Goal: Task Accomplishment & Management: Manage account settings

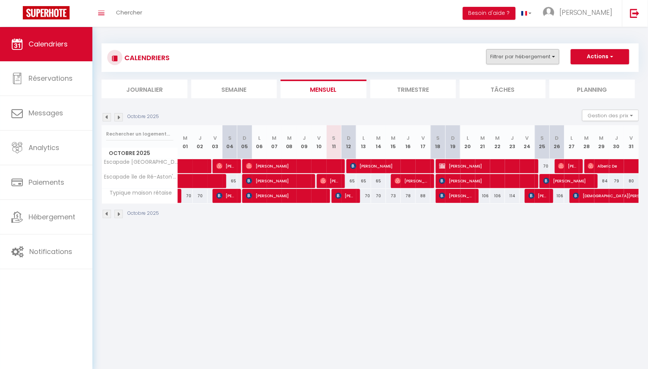
click at [547, 52] on button "Filtrer par hébergement" at bounding box center [523, 56] width 73 height 15
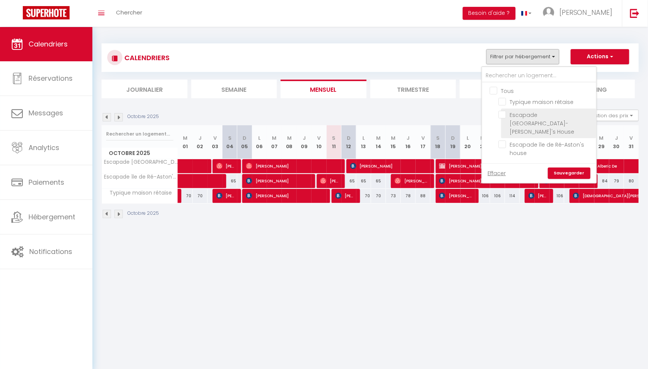
click at [506, 115] on input "Escapade [GEOGRAPHIC_DATA]- [PERSON_NAME]'s House" at bounding box center [546, 115] width 95 height 8
checkbox input "true"
checkbox input "false"
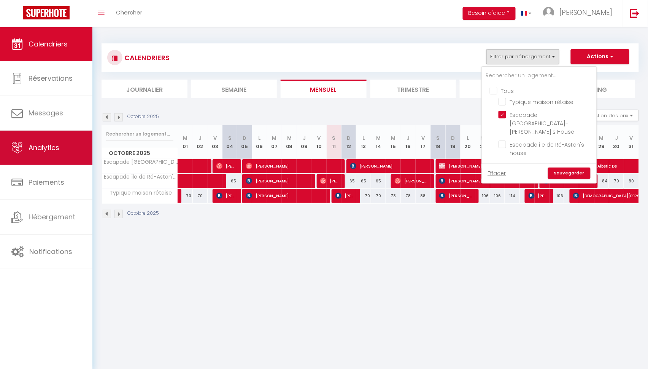
click at [48, 155] on link "Analytics" at bounding box center [46, 148] width 92 height 34
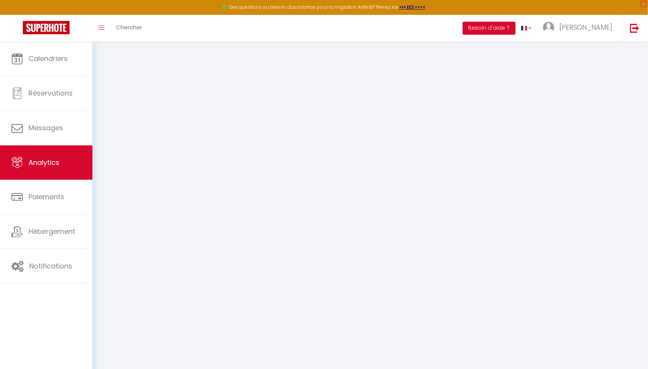
select select "2025"
select select "10"
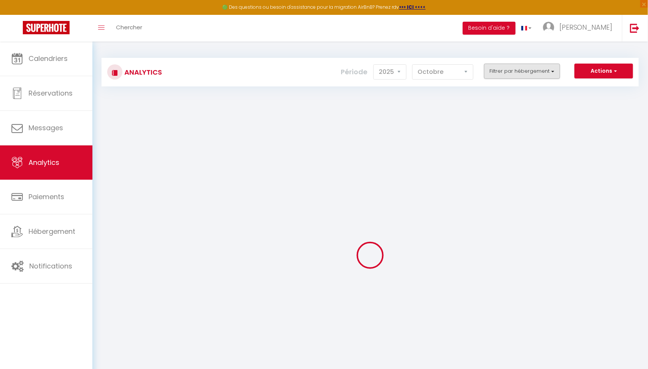
click at [498, 77] on button "Filtrer par hébergement" at bounding box center [522, 71] width 76 height 15
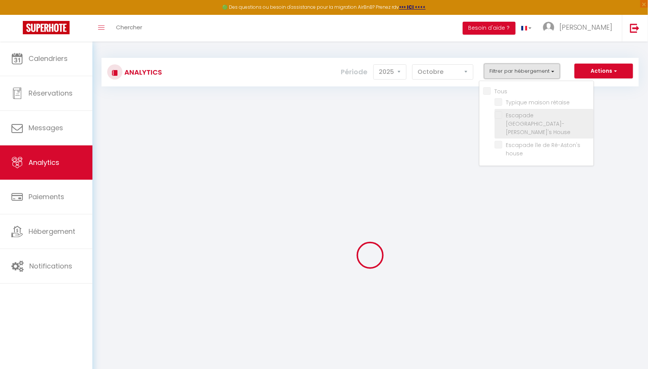
checkbox input "false"
checkbox rétaise "false"
checkbox House "false"
checkbox house "false"
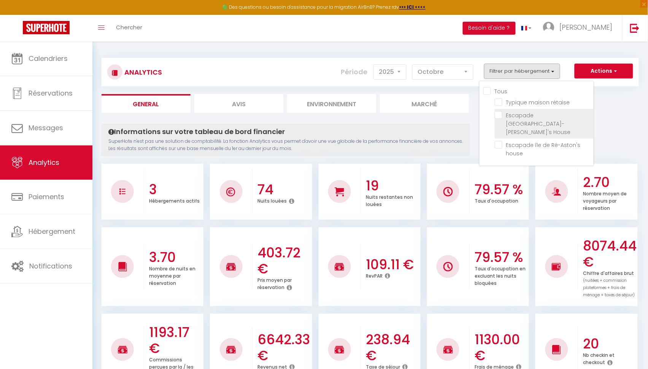
click at [500, 113] on House "checkbox" at bounding box center [544, 115] width 99 height 8
checkbox House "true"
checkbox rétaise "false"
checkbox house "false"
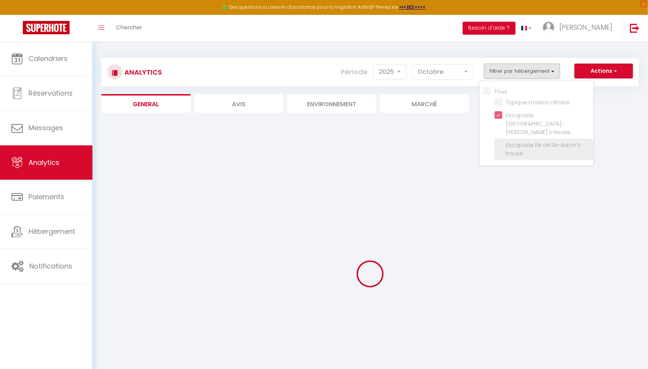
checkbox rétaise "false"
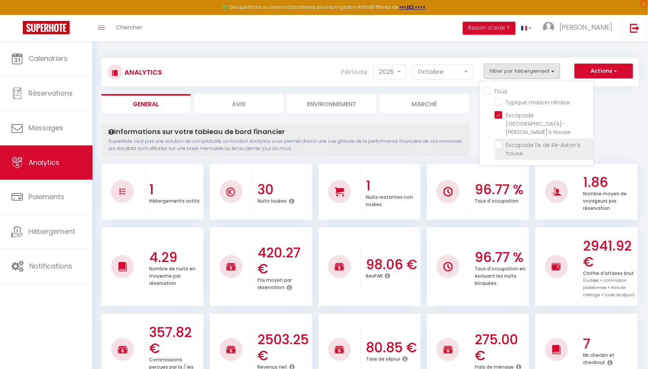
click at [501, 142] on li "Escapade île de Ré-Aston's house" at bounding box center [544, 148] width 99 height 21
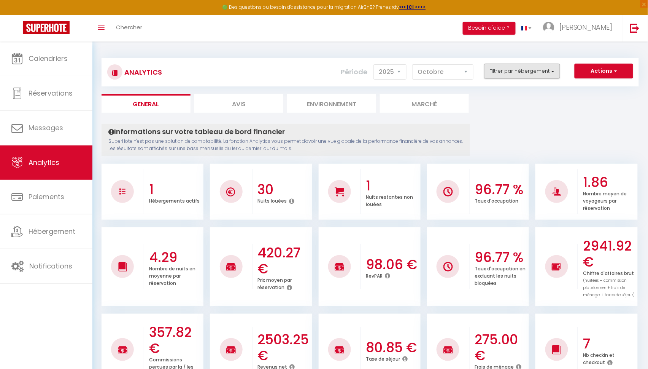
click at [503, 77] on button "Filtrer par hébergement" at bounding box center [522, 71] width 76 height 15
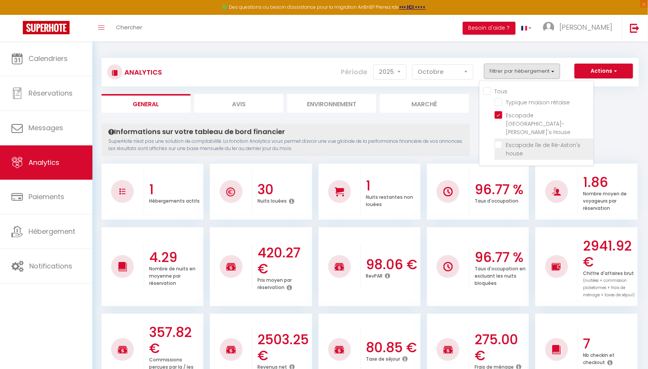
click at [499, 141] on house "checkbox" at bounding box center [544, 145] width 99 height 8
checkbox house "true"
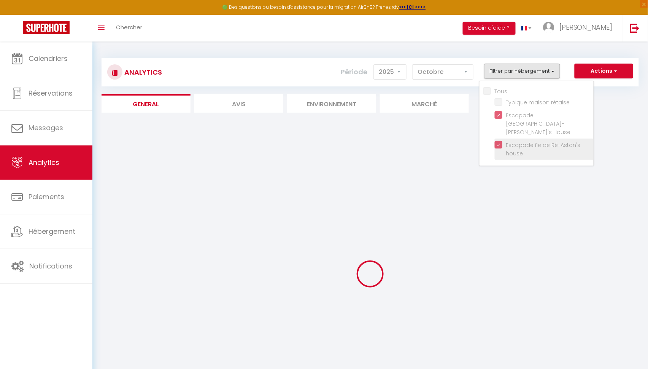
checkbox rétaise "false"
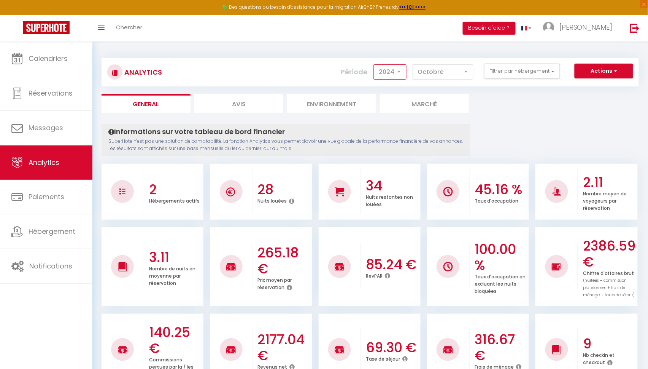
select select "2025"
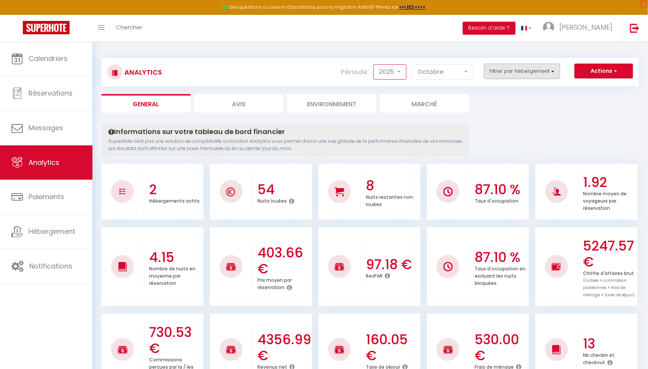
click at [518, 74] on button "Filtrer par hébergement" at bounding box center [522, 71] width 76 height 15
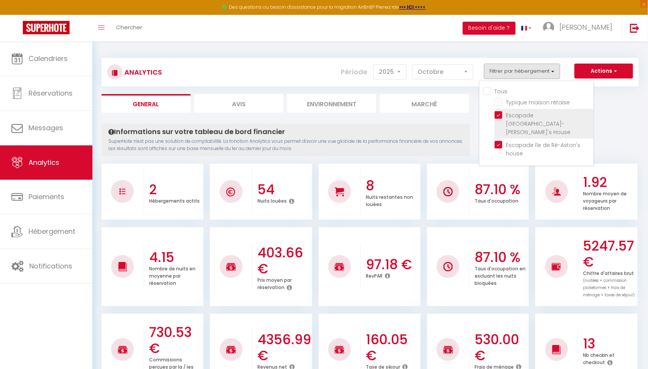
click at [501, 115] on House "checkbox" at bounding box center [544, 115] width 99 height 8
checkbox House "false"
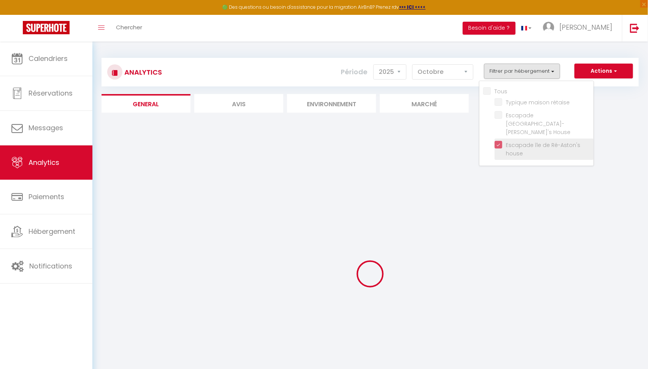
checkbox rétaise "false"
click at [499, 141] on house "checkbox" at bounding box center [544, 145] width 99 height 8
checkbox house "false"
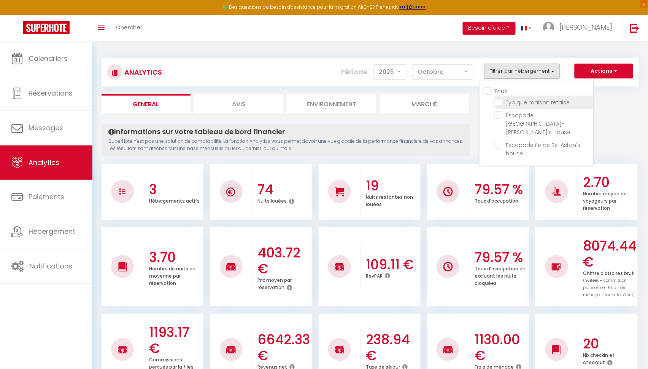
click at [498, 102] on rétaise "checkbox" at bounding box center [544, 102] width 99 height 8
checkbox rétaise "true"
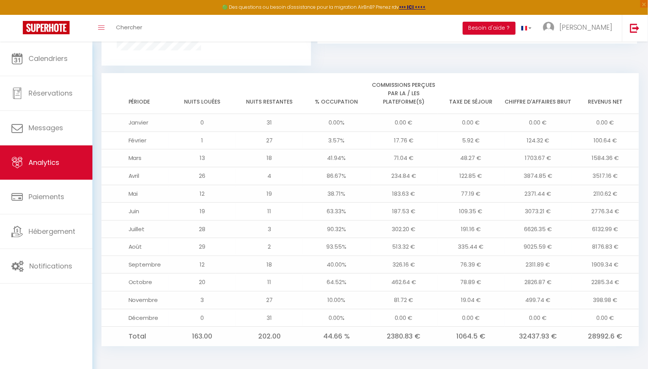
scroll to position [585, 0]
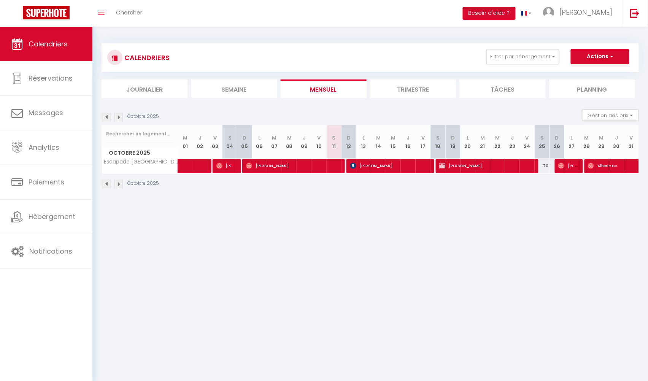
click at [134, 92] on li "Journalier" at bounding box center [145, 89] width 86 height 19
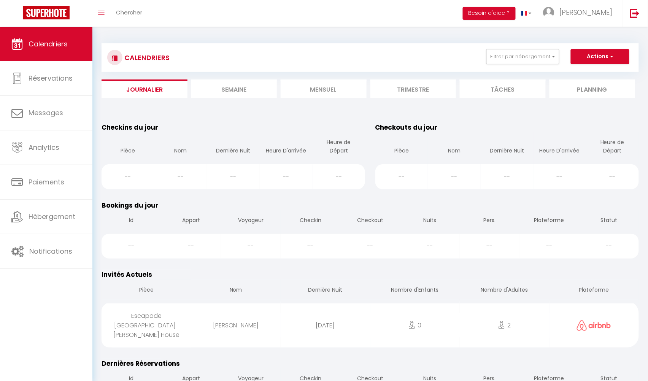
click at [201, 85] on li "Semaine" at bounding box center [234, 89] width 86 height 19
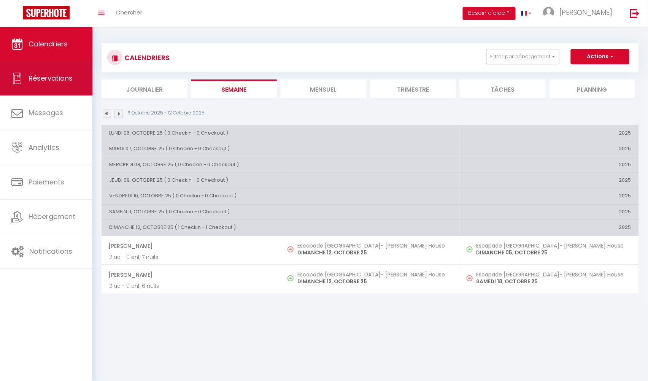
click at [27, 88] on link "Réservations" at bounding box center [46, 78] width 92 height 34
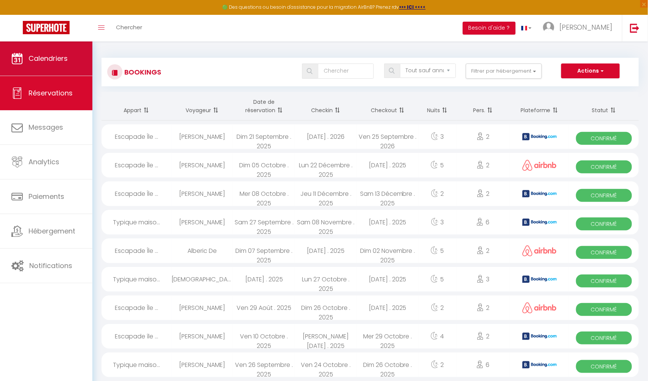
click at [42, 62] on span "Calendriers" at bounding box center [48, 59] width 39 height 10
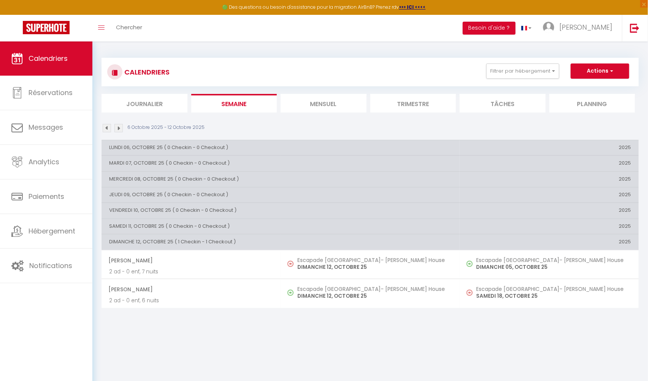
click at [328, 104] on li "Mensuel" at bounding box center [324, 103] width 86 height 19
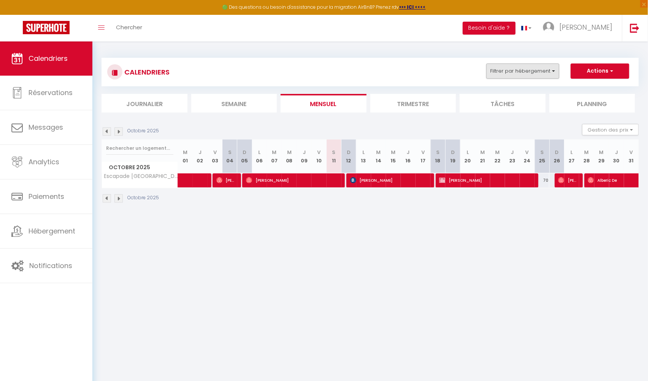
click at [528, 67] on button "Filtrer par hébergement" at bounding box center [523, 71] width 73 height 15
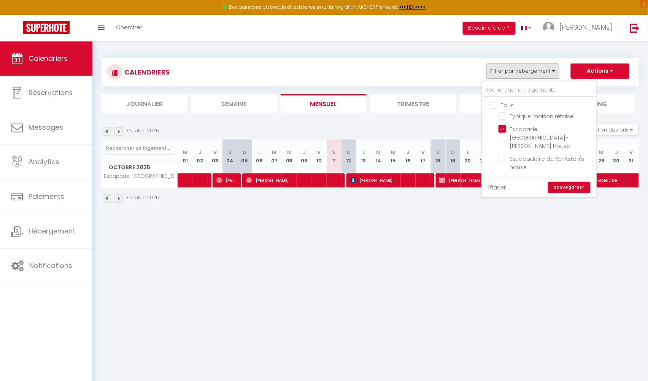
click at [493, 102] on input "Tous" at bounding box center [547, 105] width 114 height 8
checkbox input "true"
click at [516, 208] on div "Octobre 2025" at bounding box center [371, 199] width 538 height 22
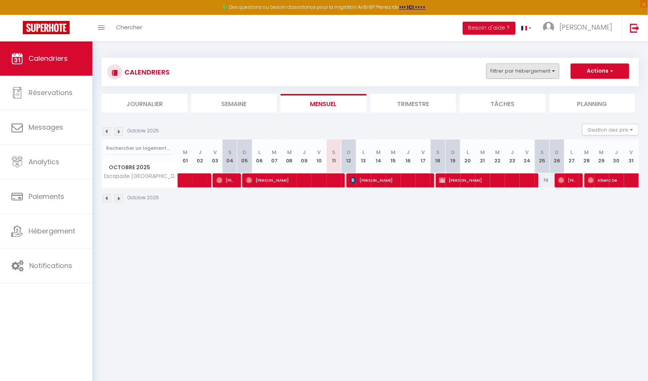
click at [536, 72] on button "Filtrer par hébergement" at bounding box center [523, 71] width 73 height 15
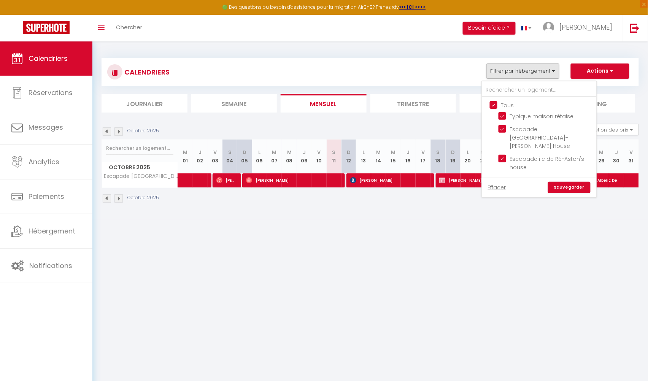
click at [559, 182] on link "Sauvegarder" at bounding box center [569, 187] width 43 height 11
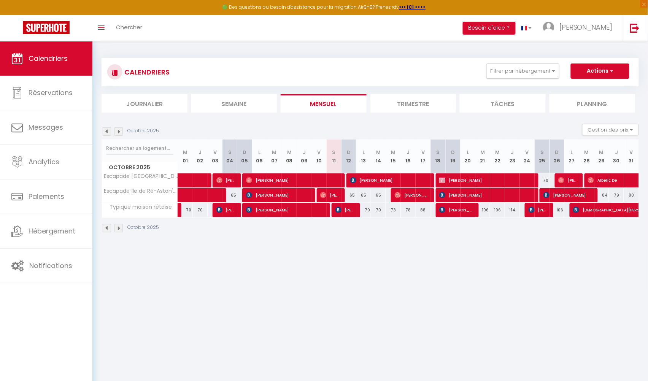
click at [416, 192] on span "[PERSON_NAME]" at bounding box center [412, 195] width 35 height 14
select select "OK"
select select "0"
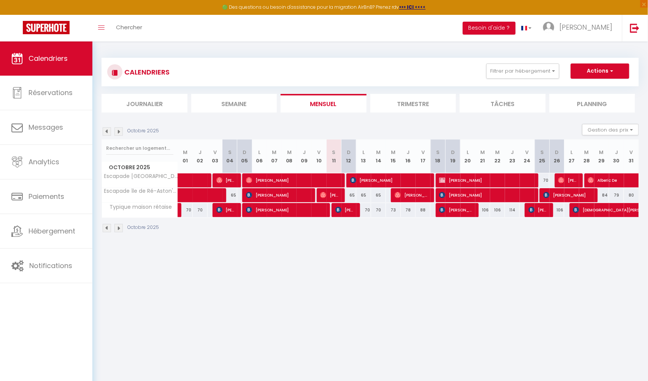
select select "1"
select select
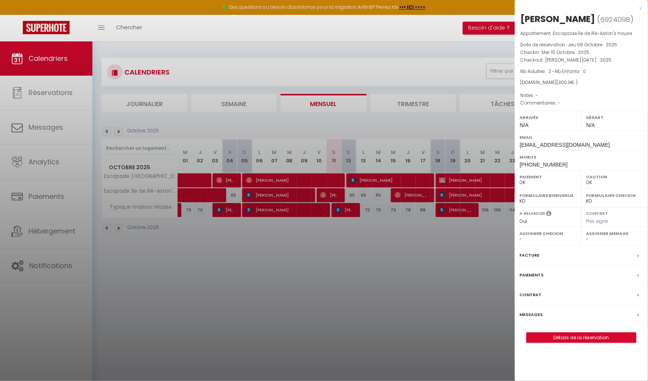
click at [571, 343] on link "Détails de la réservation" at bounding box center [582, 338] width 110 height 10
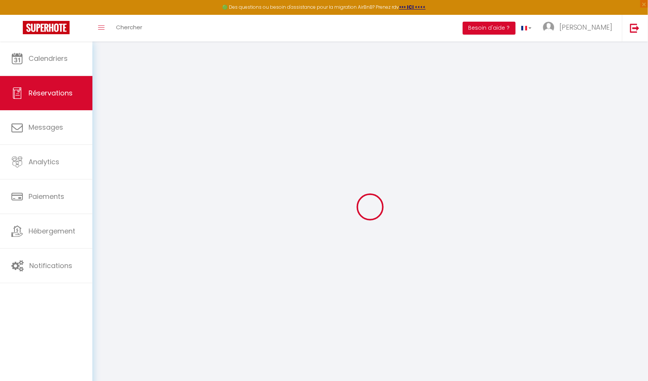
type input "Béatrice"
type input "Lambourg"
type input "obf5gy8nagqlhttsvrntfrzq6aqq@reply.superhote.com"
type input "+33685707702"
select select
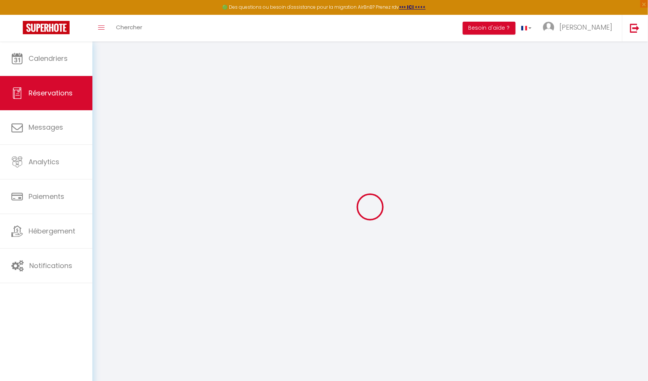
type input "52.379999999999995"
select select "49503"
select select "1"
select select
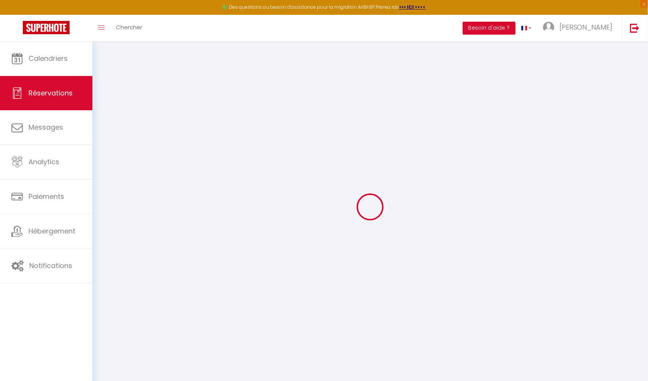
type input "2"
select select "12"
select select
type input "241"
checkbox input "false"
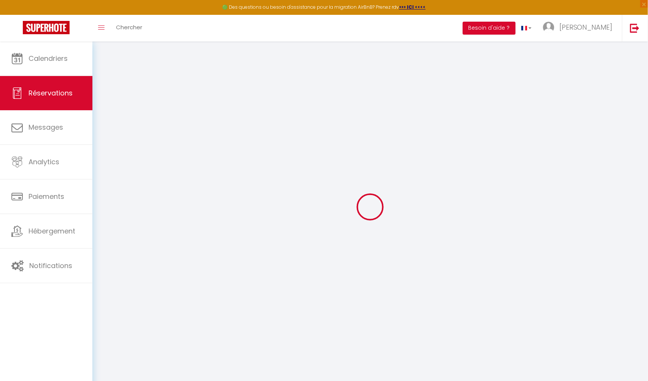
type input "0"
select select "1"
type input "0"
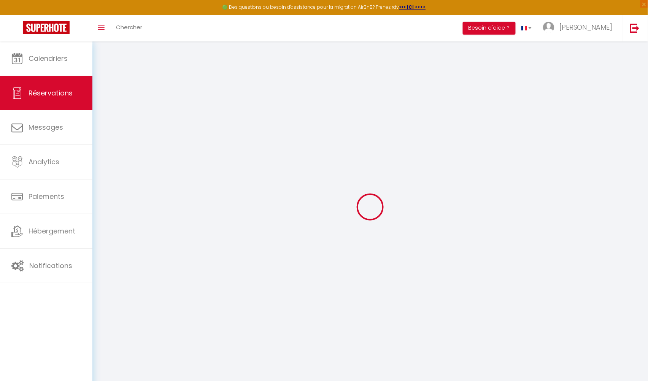
select select
select select "15"
checkbox input "false"
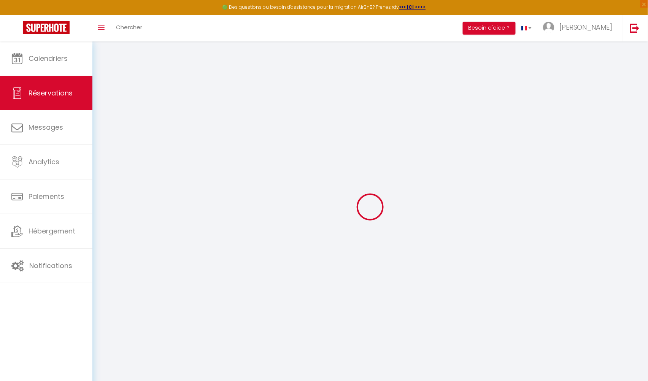
select select
checkbox input "false"
select select
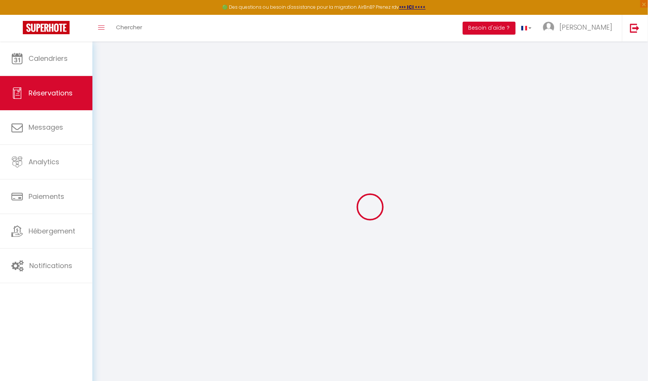
select select
checkbox input "false"
select select
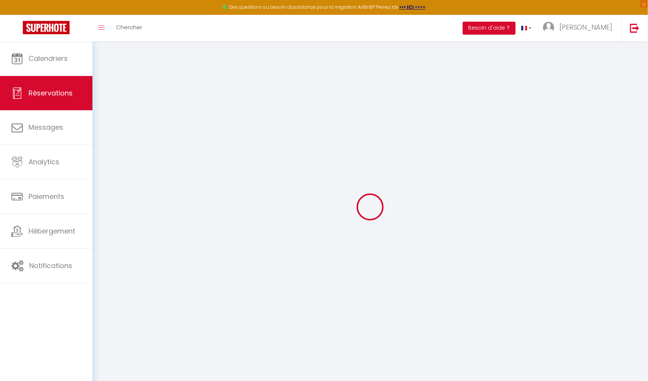
select select
checkbox input "false"
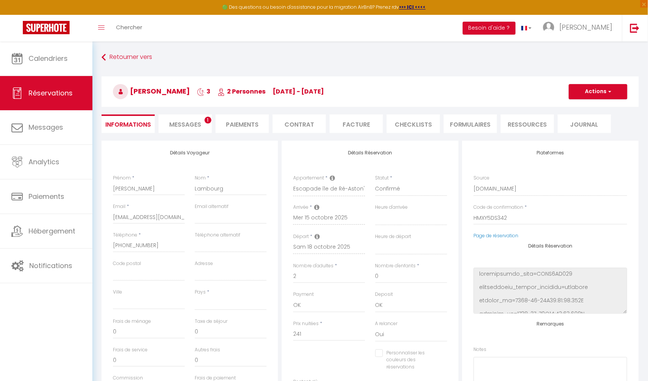
select select
type input "50"
type input "9.9"
select select
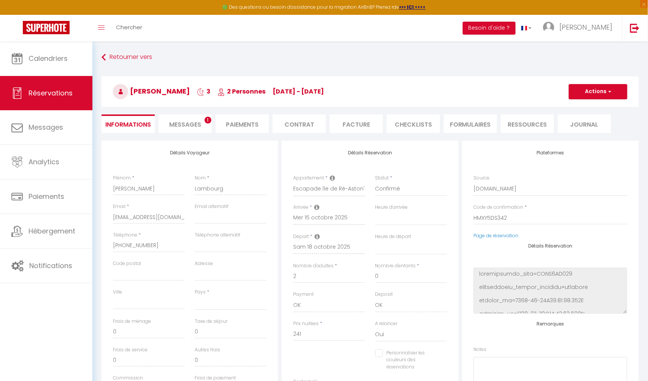
checkbox input "false"
select select
checkbox input "false"
select select
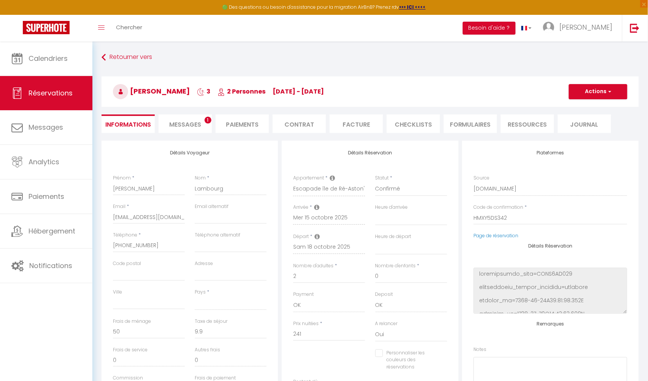
click at [196, 120] on span "Messages" at bounding box center [185, 124] width 32 height 9
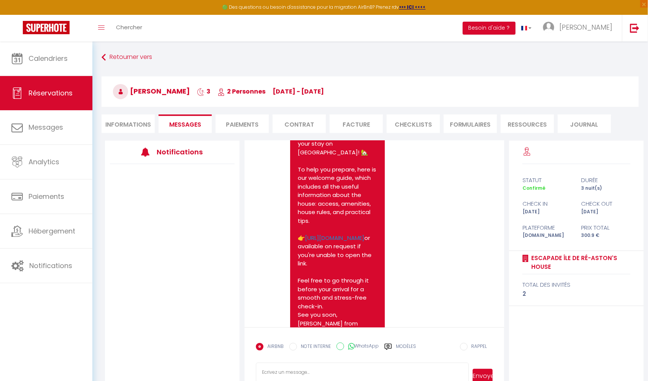
scroll to position [1662, 0]
click at [127, 124] on li "Informations" at bounding box center [128, 124] width 53 height 19
select select
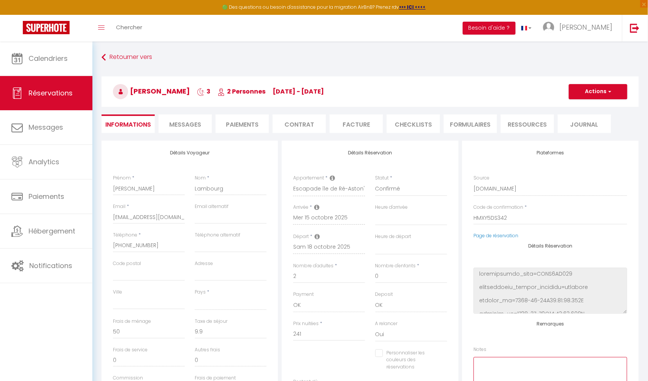
click at [504, 372] on textarea at bounding box center [551, 380] width 154 height 46
type textarea "PAS DE LINGE"
click at [578, 88] on button "Actions" at bounding box center [598, 91] width 59 height 15
click at [582, 105] on link "Enregistrer" at bounding box center [591, 108] width 60 height 10
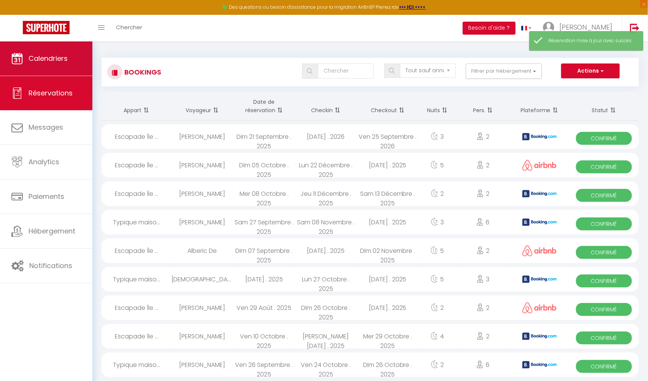
click at [68, 57] on link "Calendriers" at bounding box center [46, 58] width 92 height 34
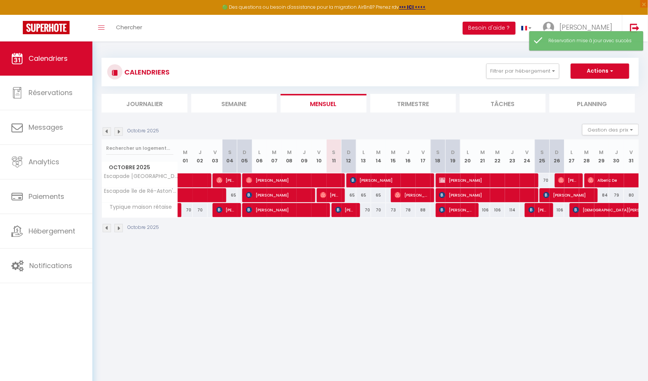
click at [443, 211] on img at bounding box center [442, 210] width 6 height 6
select select "OK"
select select "KO"
select select "0"
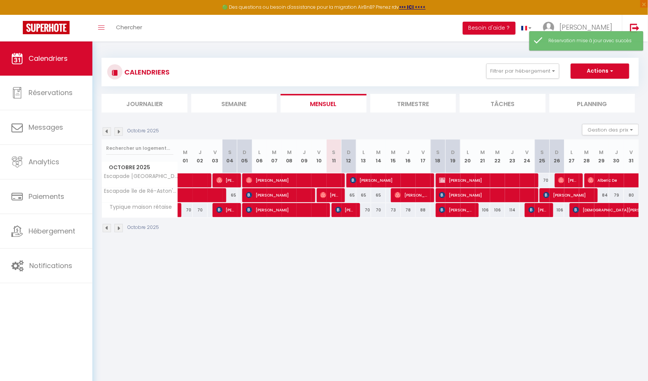
select select "1"
select select
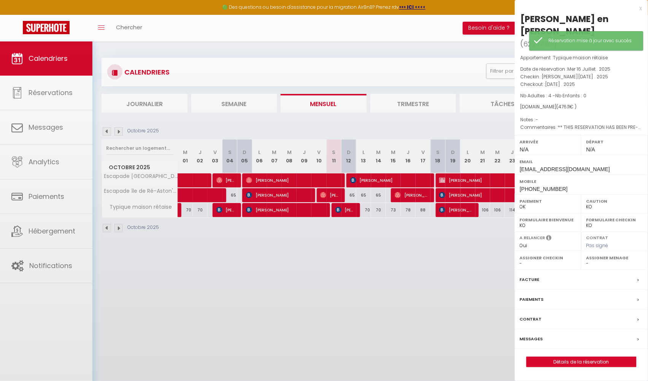
select select "35335"
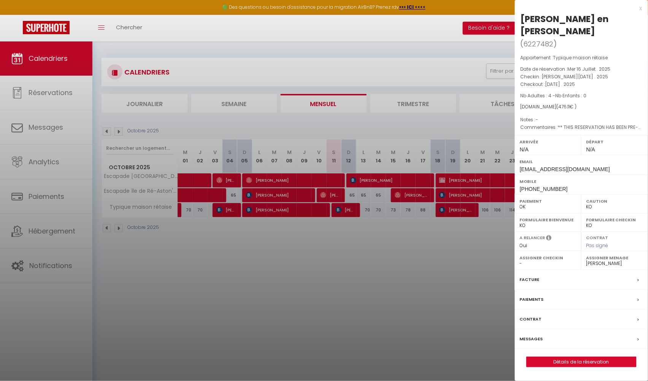
click at [556, 359] on link "Détails de la réservation" at bounding box center [582, 362] width 110 height 10
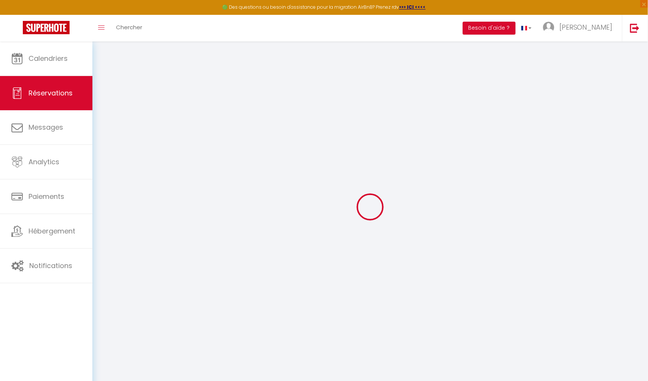
type input "Frans en peggy"
type input "Van der Schee"
type input "fschee.799833@guest.booking.com"
type input "+33670103425"
type input "."
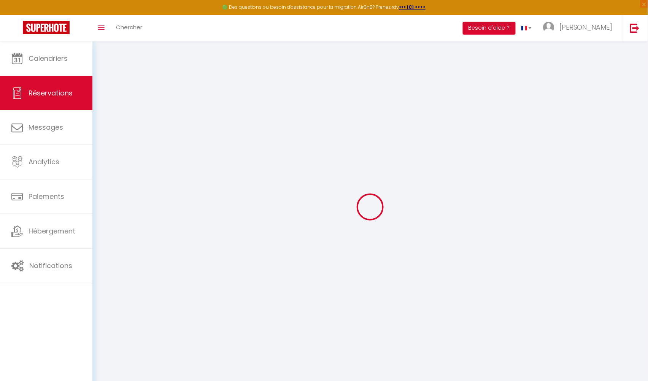
select select "FR"
type input "77.89"
type input "6.67"
select select "56341"
select select "1"
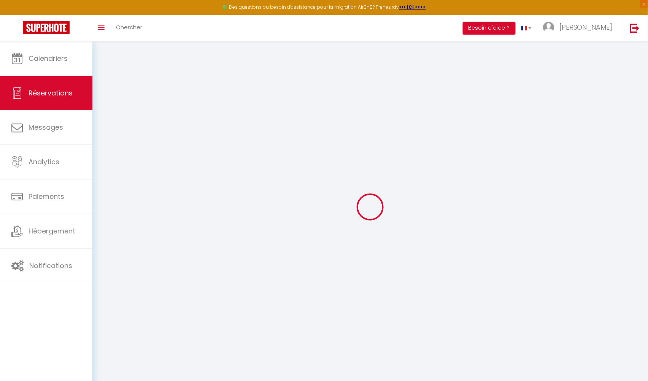
select select
type input "4"
select select "12"
select select
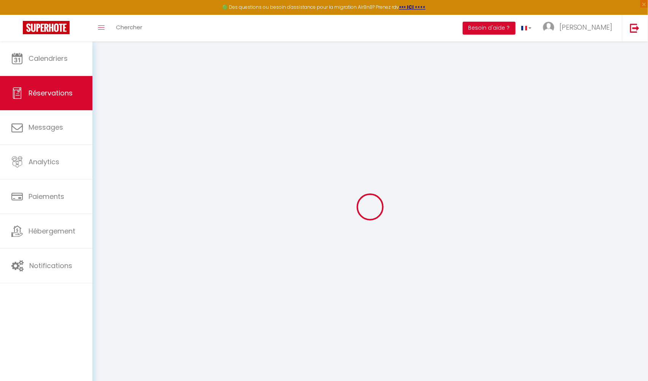
type input "358.2"
checkbox input "false"
type input "0"
select select "2"
type input "0"
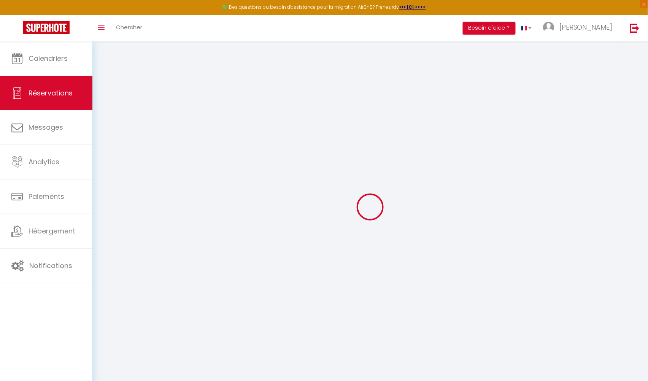
type input "0"
select select
select select "14"
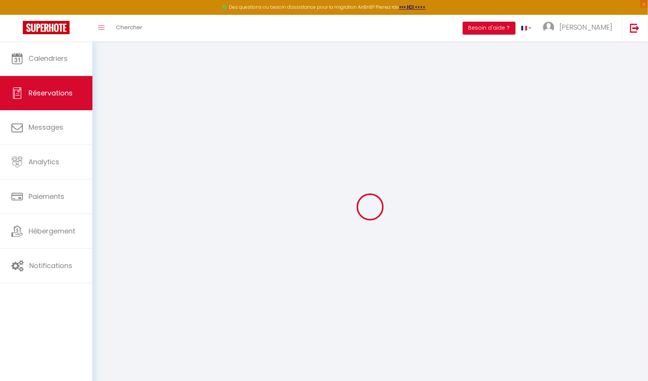
checkbox input "false"
select select
checkbox input "false"
select select
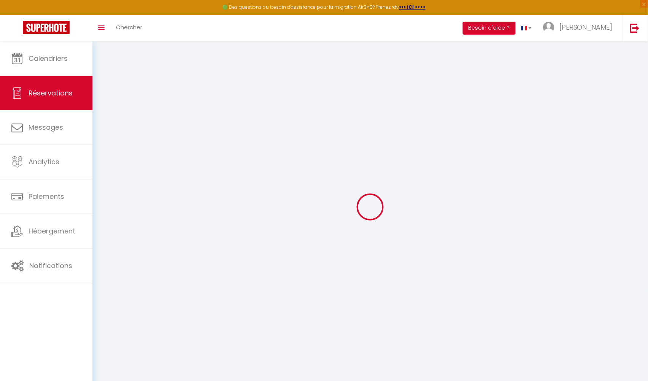
select select
checkbox input "false"
select select
checkbox input "false"
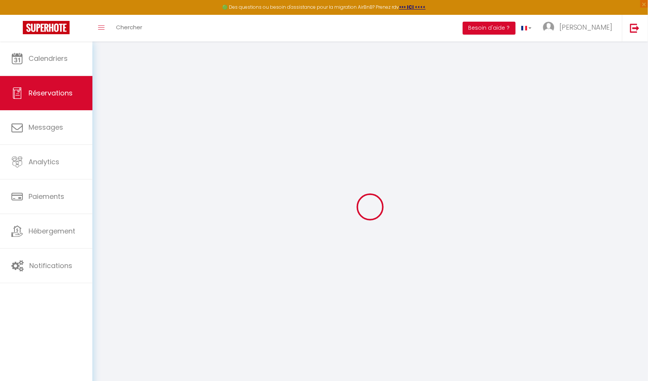
type textarea "** THIS RESERVATION HAS BEEN PRE-PAID ** BOOKING NOTE : Payment charge is EUR 6…"
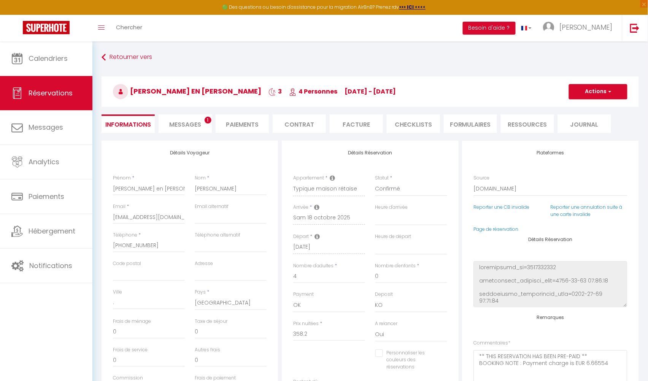
type input "100"
type input "17.91"
select select
checkbox input "false"
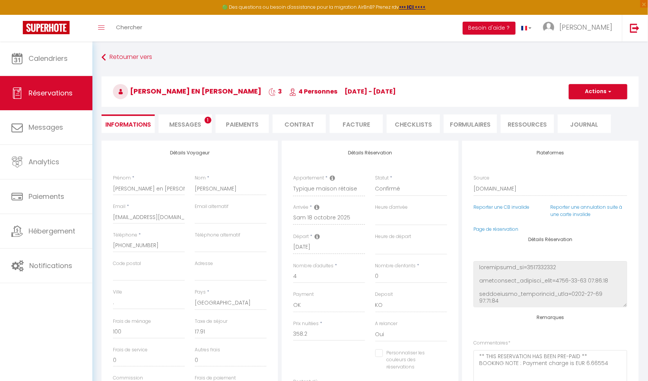
select select
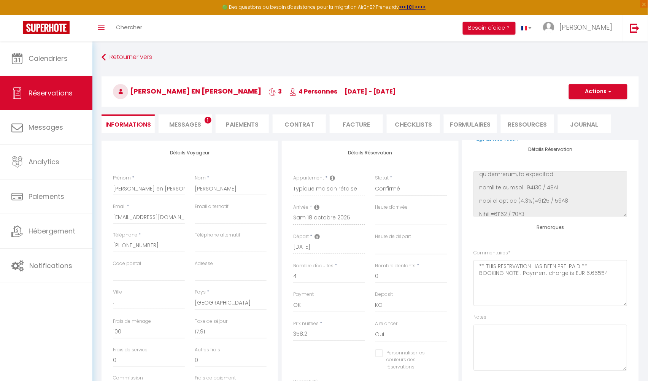
scroll to position [90, 0]
click at [204, 123] on li "Messages 1" at bounding box center [185, 124] width 53 height 19
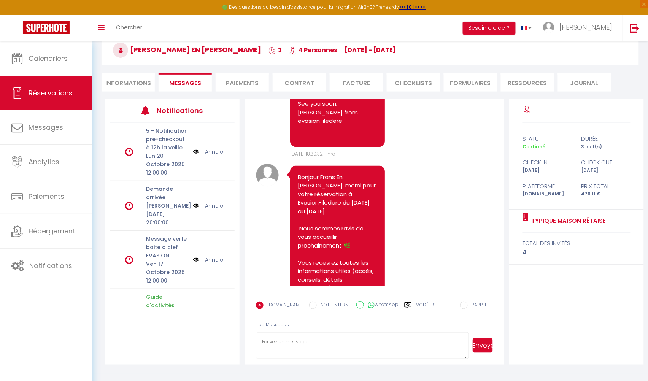
scroll to position [419, 0]
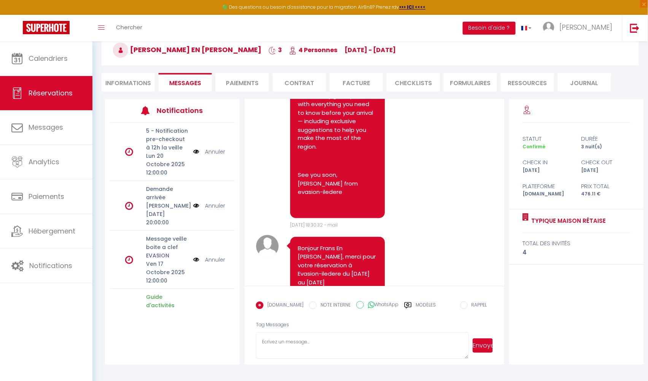
drag, startPoint x: 364, startPoint y: 229, endPoint x: 321, endPoint y: 227, distance: 42.7
click at [321, 245] on pre "Bonjour Frans En Peggy, merci pour votre réservation à Evasion-iledere du samed…" at bounding box center [338, 352] width 80 height 214
click at [296, 336] on textarea at bounding box center [362, 346] width 213 height 27
click at [267, 345] on textarea "Bonjour Frans En Peggy, J'espere que vous allez bien? je n'est pas eu de répons…" at bounding box center [362, 346] width 213 height 27
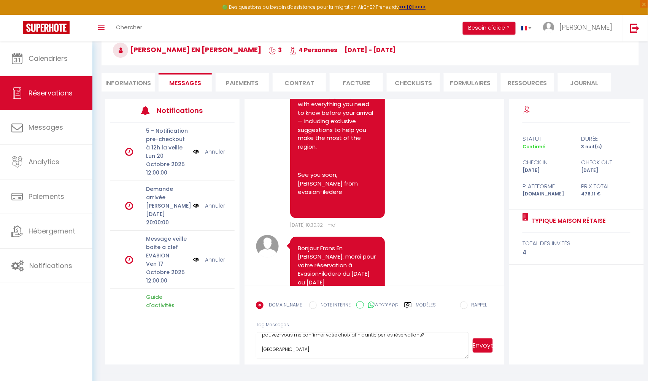
drag, startPoint x: 274, startPoint y: 347, endPoint x: 259, endPoint y: 321, distance: 29.6
type textarea "Bonjour Frans En Peggy, J'espere que vous allez bien? je n'est pas eu de répons…"
click at [481, 345] on button "Envoyer" at bounding box center [483, 346] width 20 height 14
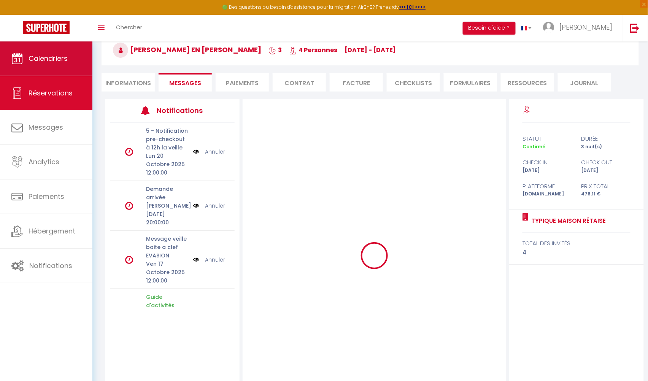
scroll to position [0, 0]
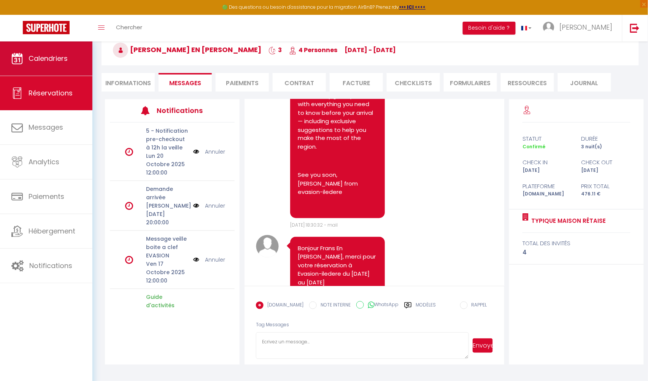
click at [46, 54] on span "Calendriers" at bounding box center [48, 59] width 39 height 10
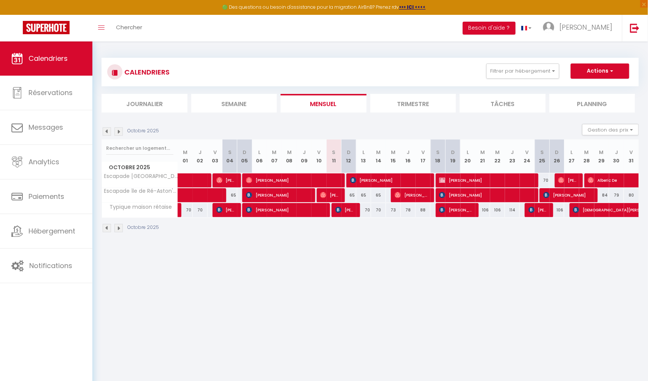
click at [457, 191] on span "[PERSON_NAME]" at bounding box center [486, 195] width 94 height 14
select select "OK"
select select "KO"
select select "0"
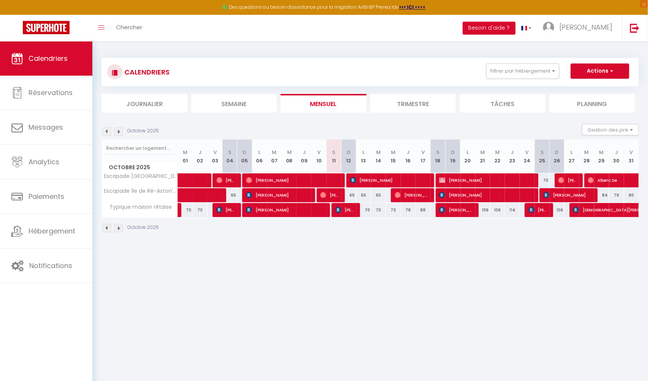
select select "1"
select select
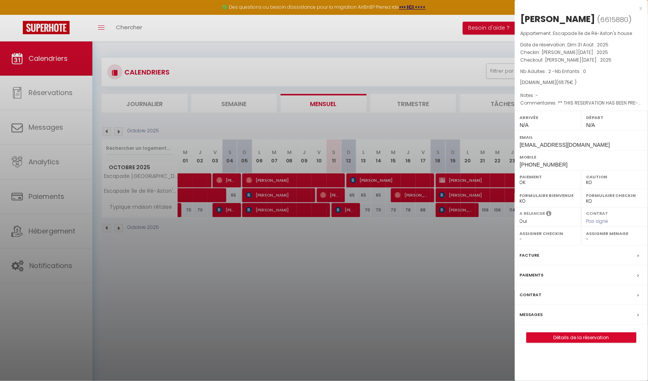
click at [559, 343] on link "Détails de la réservation" at bounding box center [582, 338] width 110 height 10
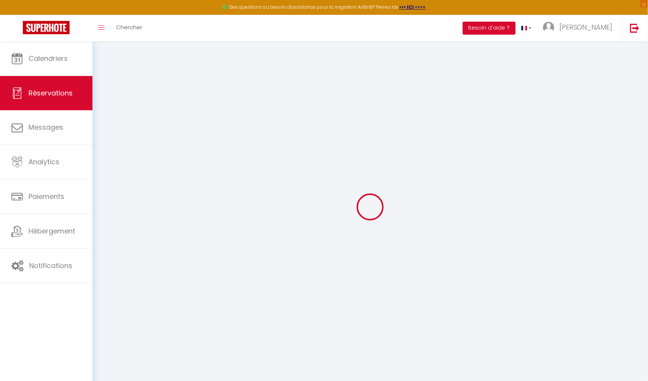
type input "Jacqueline"
type input "Sagehomme"
type input "jsageh.850659@guest.booking.com"
type input "+32473926642"
type input "."
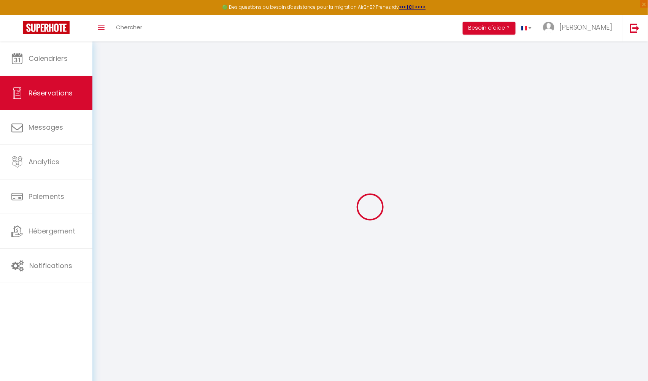
select select "BE"
type input "100.07"
type input "8.56"
select select "49503"
select select "1"
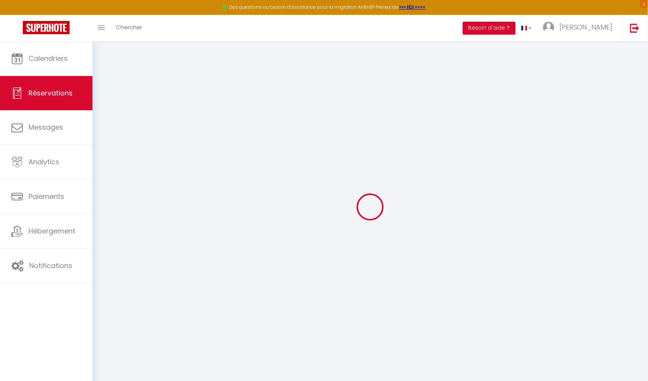
select select
type input "2"
select select "12"
select select
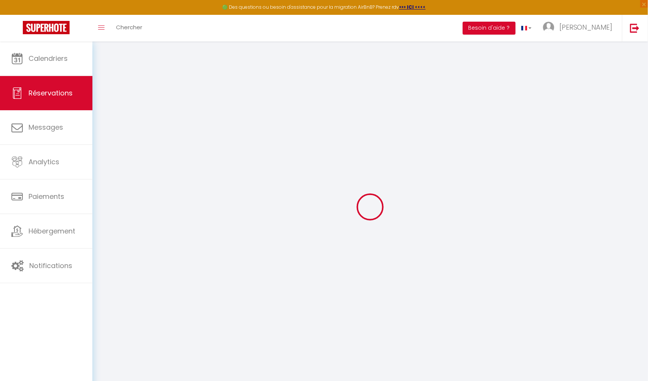
type input "538.65"
checkbox input "false"
type input "0"
select select "2"
type input "0"
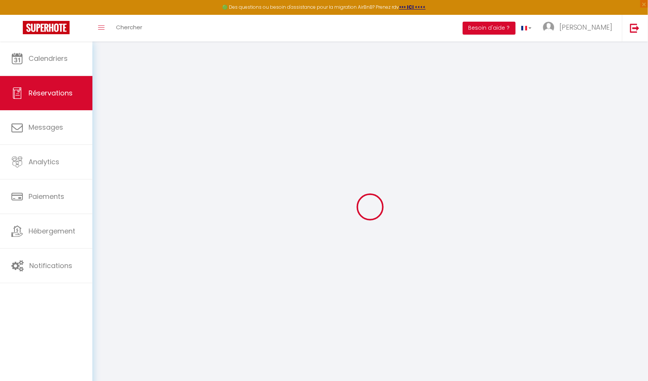
type input "0"
select select
select select "14"
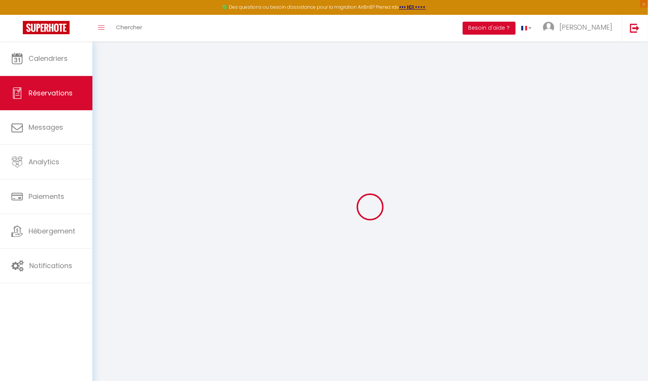
checkbox input "false"
select select
checkbox input "false"
select select
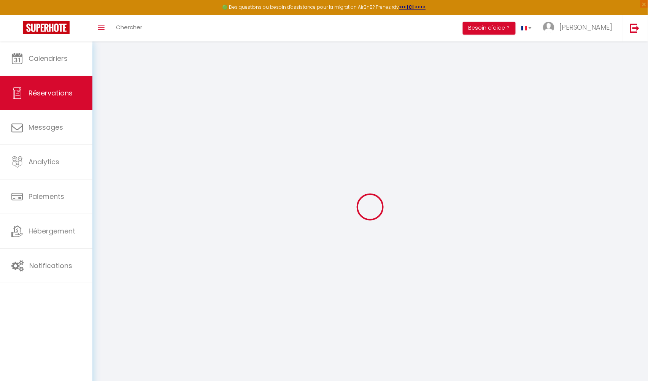
select select
checkbox input "false"
type particulier\?1 "** THIS RESERVATION HAS BEEN PRE-PAID ** BOOKING NOTE : Payment charge is EUR 8…"
select select
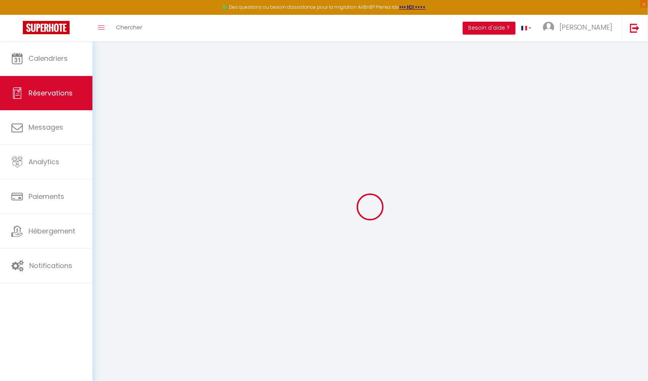
checkbox input "false"
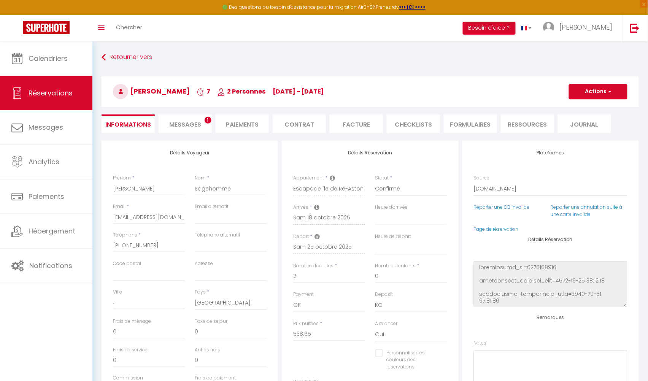
type input "50"
type input "23.1"
select select
checkbox input "false"
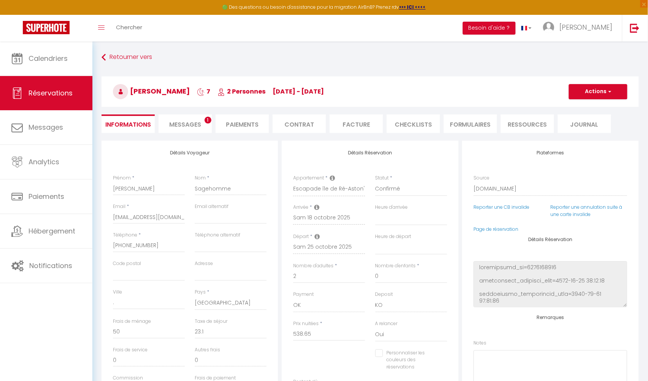
select select
click at [194, 126] on span "Messages" at bounding box center [185, 124] width 32 height 9
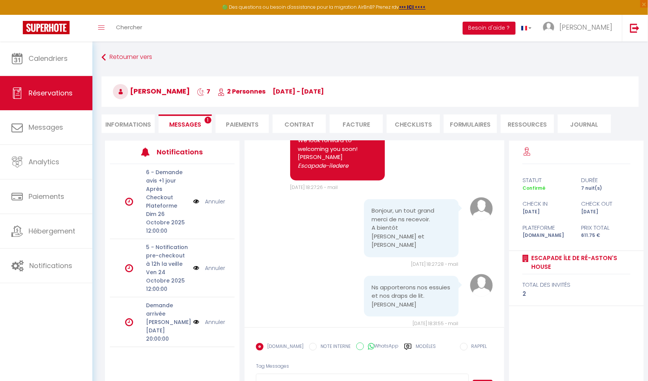
scroll to position [12, 0]
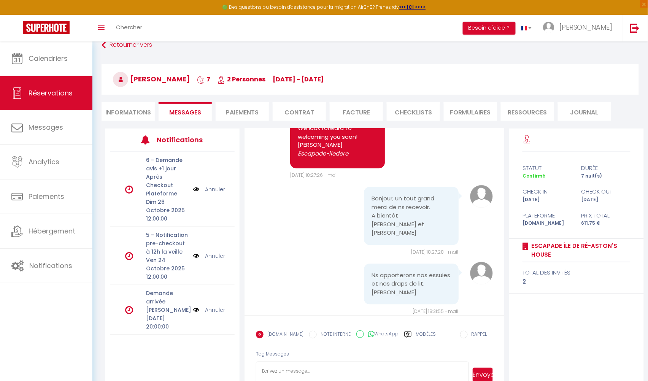
click at [126, 106] on li "Informations" at bounding box center [128, 111] width 53 height 19
select select
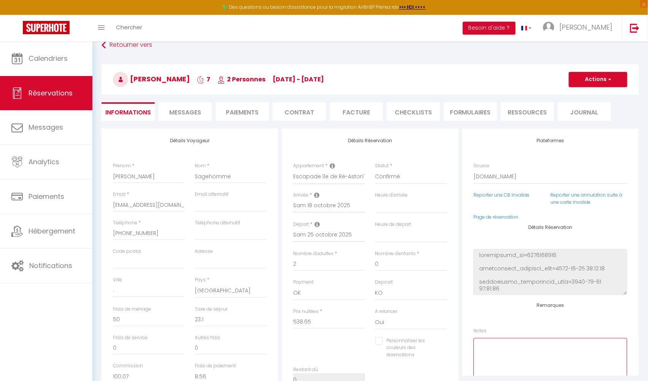
click at [518, 340] on textarea at bounding box center [551, 361] width 154 height 46
type textarea "PAS DE LINGE"
click at [589, 73] on button "Actions" at bounding box center [598, 79] width 59 height 15
click at [578, 94] on link "Enregistrer" at bounding box center [591, 96] width 60 height 10
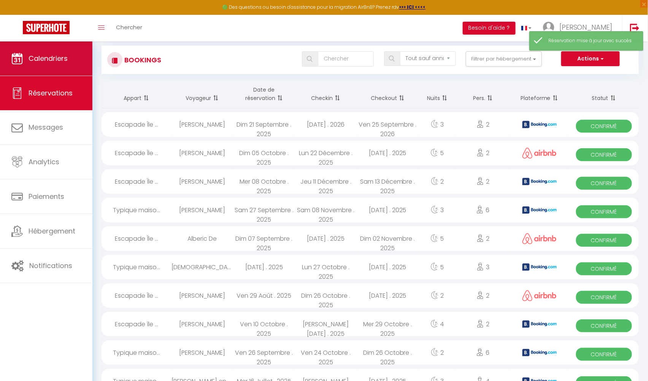
click at [54, 52] on link "Calendriers" at bounding box center [46, 58] width 92 height 34
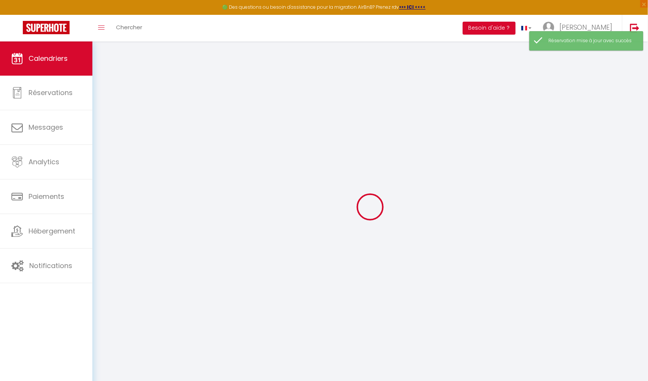
select select
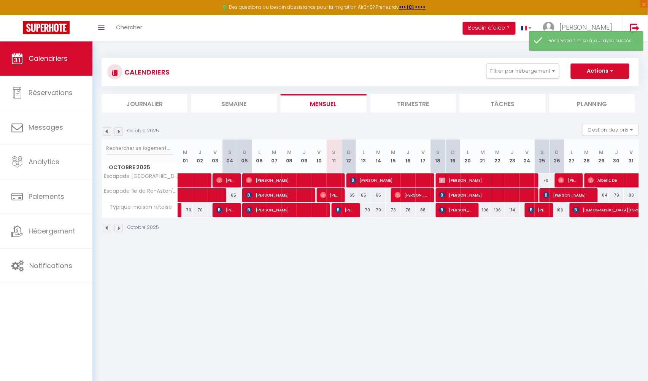
click at [459, 176] on span "[PERSON_NAME]" at bounding box center [486, 180] width 94 height 14
select select "OK"
select select "KO"
select select "0"
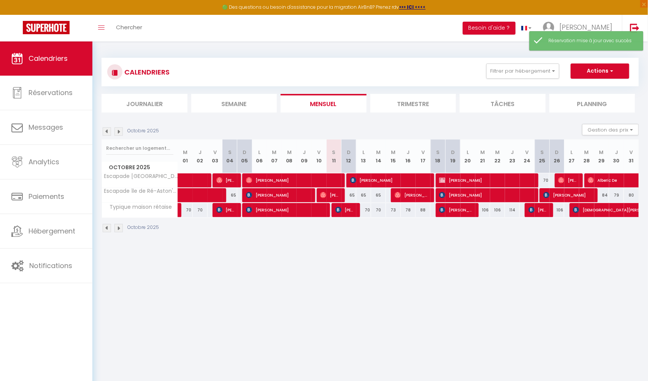
select select "1"
select select
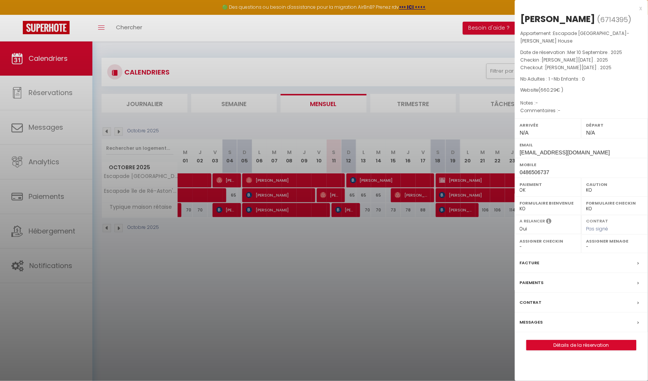
click at [548, 218] on icon at bounding box center [549, 222] width 5 height 8
click at [573, 341] on link "Détails de la réservation" at bounding box center [582, 346] width 110 height 10
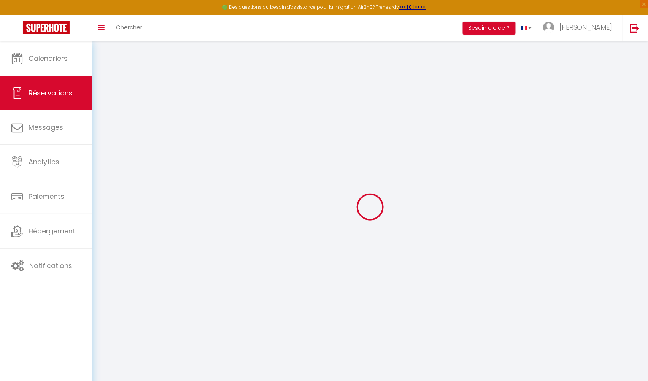
select select
checkbox input "false"
select select
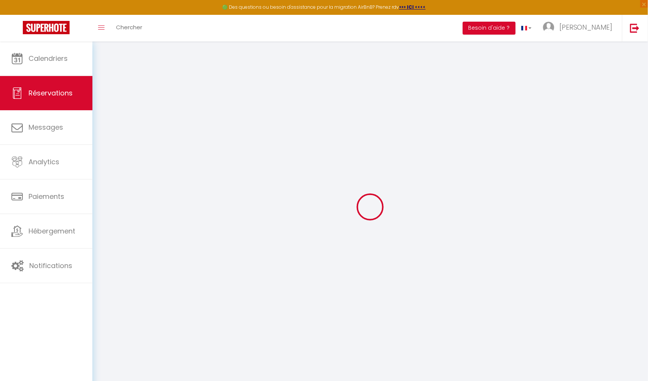
checkbox input "false"
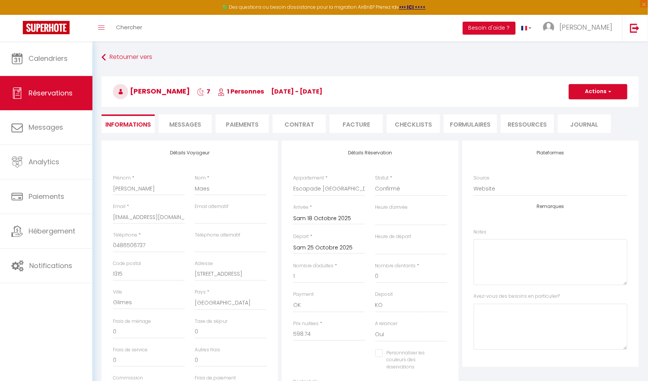
type input "50"
type input "11.55"
select select
checkbox input "false"
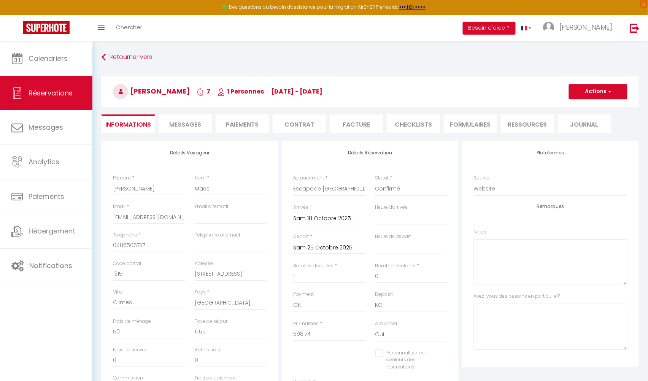
select select
click at [232, 126] on li "Paiements" at bounding box center [242, 124] width 53 height 19
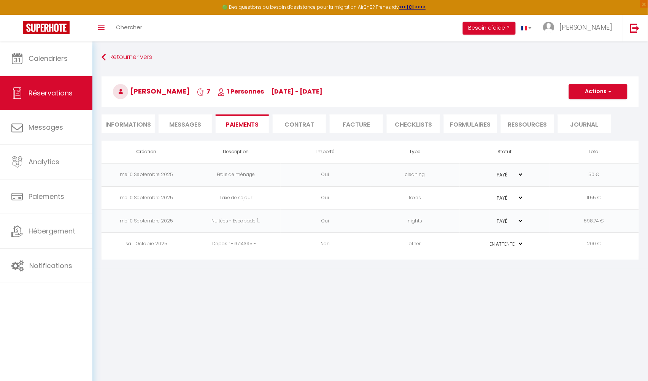
click at [145, 126] on li "Informations" at bounding box center [128, 124] width 53 height 19
select select
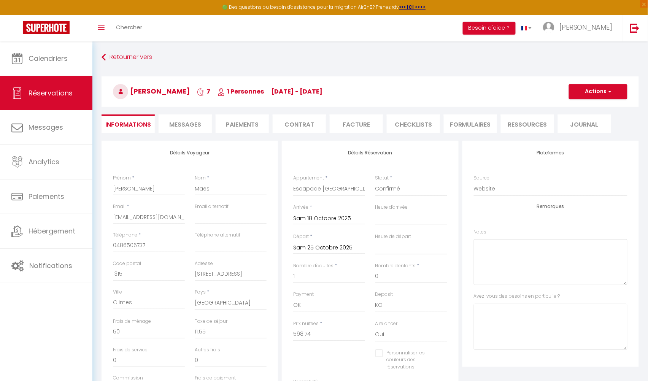
click at [184, 124] on span "Messages" at bounding box center [185, 124] width 32 height 9
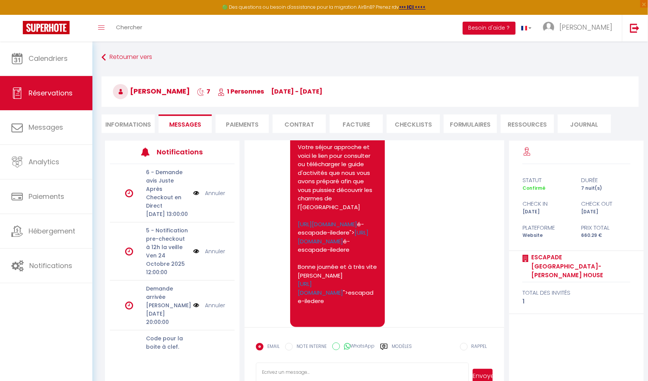
scroll to position [1775, 0]
click at [326, 363] on textarea at bounding box center [362, 376] width 213 height 27
paste textarea "Bonjour Frans En Peggy, J'espere que vous allez bien? je n'est pas eu de répons…"
drag, startPoint x: 314, startPoint y: 372, endPoint x: 281, endPoint y: 372, distance: 32.7
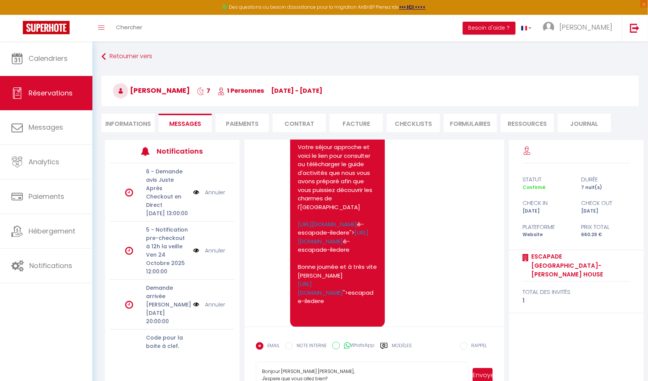
click at [281, 371] on textarea "Bonjour Frans En Peggy, J'espere que vous allez bien? je n'est pas eu de répons…" at bounding box center [362, 375] width 213 height 27
type textarea "Bonjour Olivier,, J'espere que vous allez bien? je n'est pas eu de réponse en c…"
click at [486, 372] on button "Envoyer" at bounding box center [483, 375] width 20 height 14
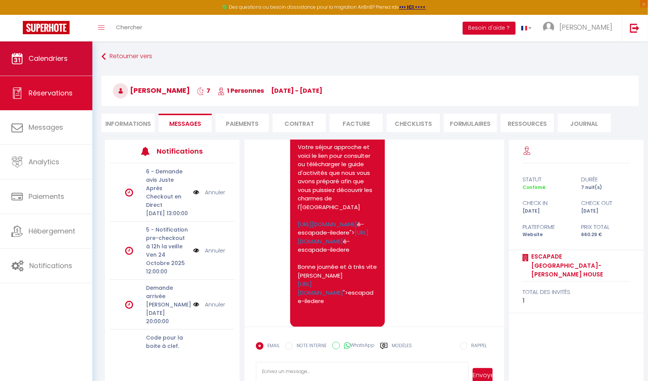
click at [45, 59] on span "Calendriers" at bounding box center [48, 59] width 39 height 10
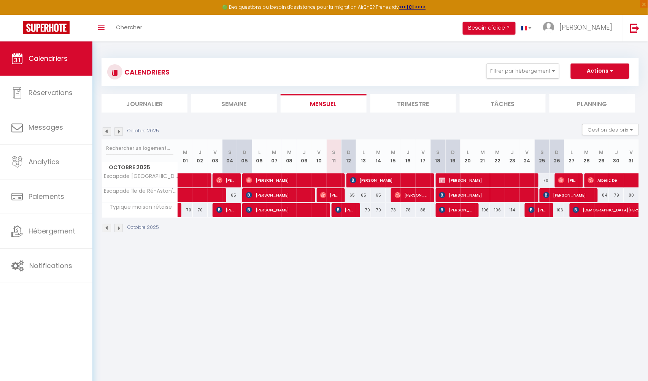
click at [539, 207] on span "[PERSON_NAME]" at bounding box center [539, 210] width 20 height 14
select select "OK"
select select "KO"
select select "0"
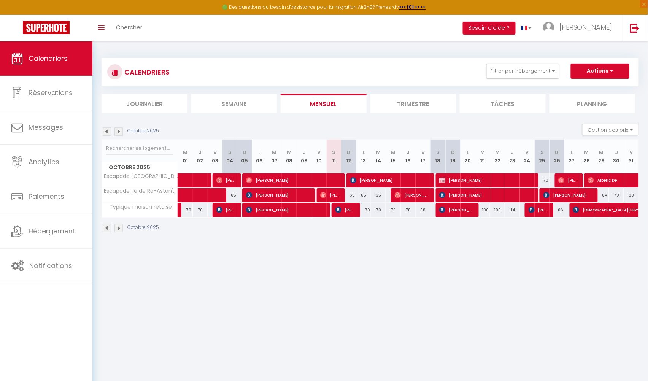
select select "1"
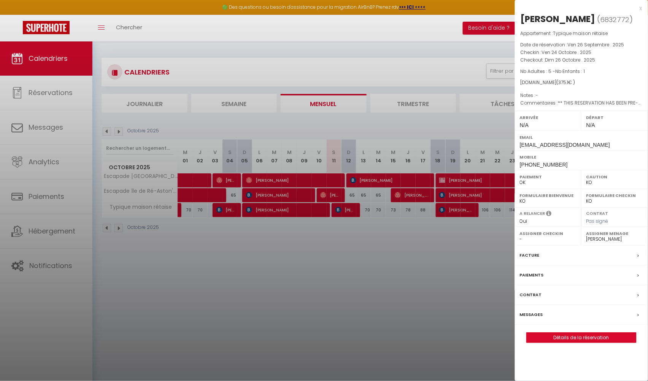
click at [569, 334] on link "Détails de la réservation" at bounding box center [582, 338] width 110 height 10
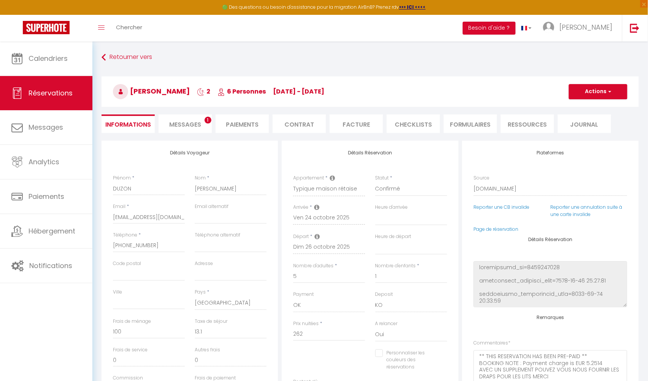
click at [187, 126] on span "Messages" at bounding box center [185, 124] width 32 height 9
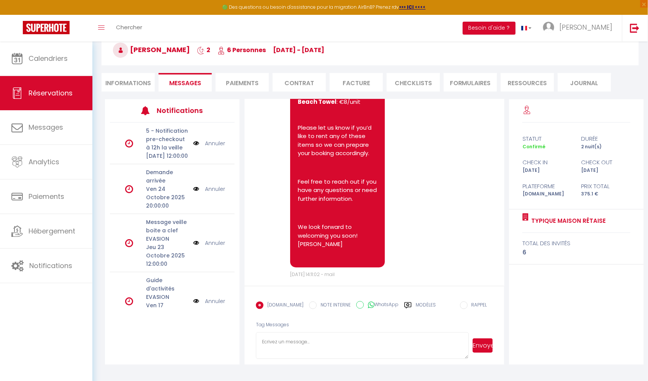
scroll to position [41, 0]
click at [286, 339] on textarea at bounding box center [362, 346] width 213 height 27
paste textarea "Bonjour Frans En Peggy, J'espere que vous allez bien? je n'est pas eu de répons…"
drag, startPoint x: 314, startPoint y: 341, endPoint x: 280, endPoint y: 342, distance: 33.9
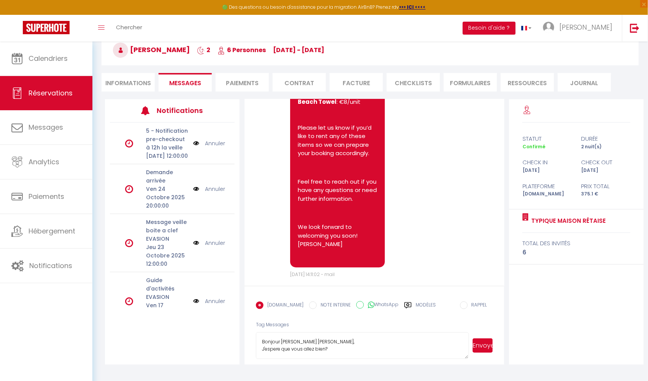
click at [280, 342] on textarea "Bonjour Frans En Peggy, J'espere que vous allez bien? je n'est pas eu de répons…" at bounding box center [362, 346] width 213 height 27
click at [484, 346] on button "Envoyer" at bounding box center [483, 346] width 20 height 14
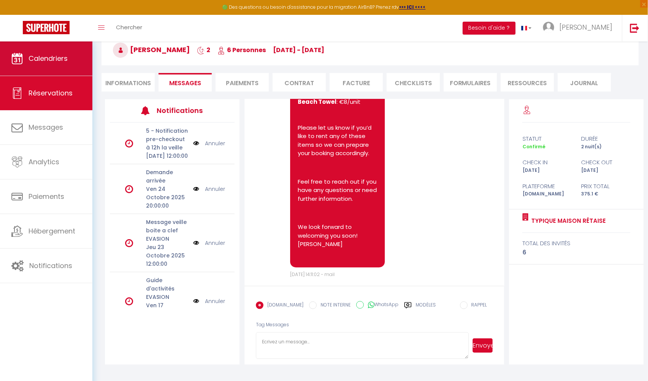
click at [57, 62] on span "Calendriers" at bounding box center [48, 59] width 39 height 10
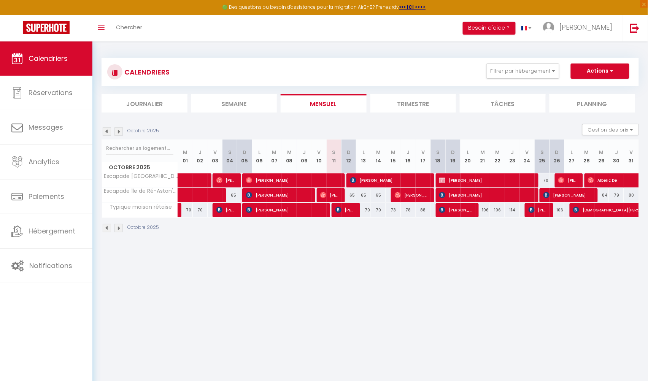
click at [563, 194] on span "[PERSON_NAME]" at bounding box center [568, 195] width 49 height 14
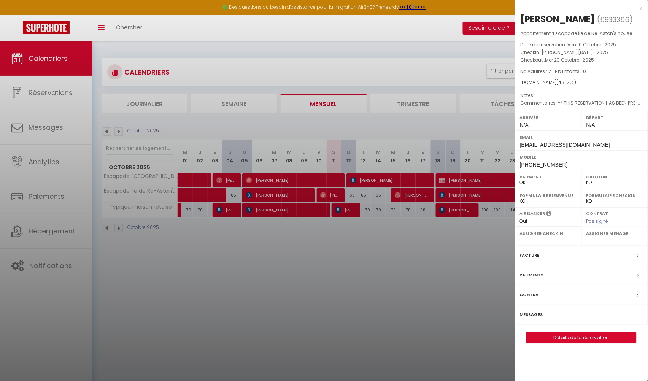
click at [564, 337] on link "Détails de la réservation" at bounding box center [582, 338] width 110 height 10
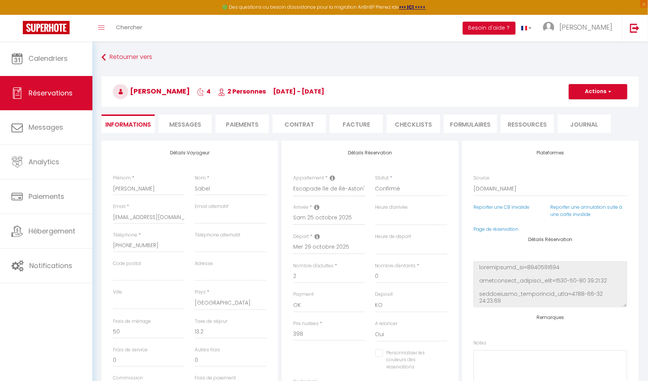
click at [188, 120] on span "Messages" at bounding box center [185, 124] width 32 height 9
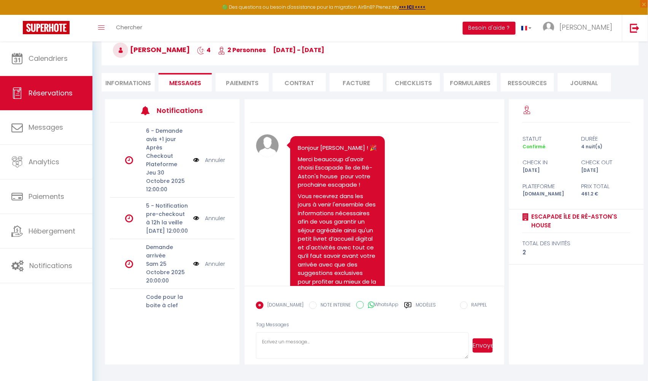
click at [329, 342] on textarea at bounding box center [362, 346] width 213 height 27
paste textarea "Bonjour Frans En Peggy, J'espere que vous allez bien? je n'est pas eu de répons…"
click at [315, 341] on textarea "Bonjour Frans En Peggy, J'espere que vous allez bien? je n'est pas eu de répons…" at bounding box center [362, 346] width 213 height 27
click at [485, 344] on button "Envoyer" at bounding box center [483, 346] width 20 height 14
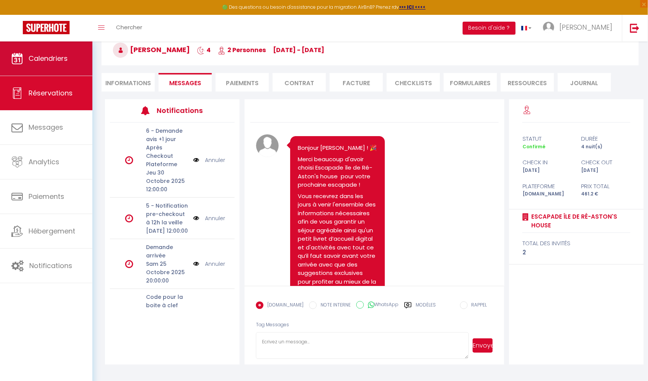
click at [64, 68] on link "Calendriers" at bounding box center [46, 58] width 92 height 34
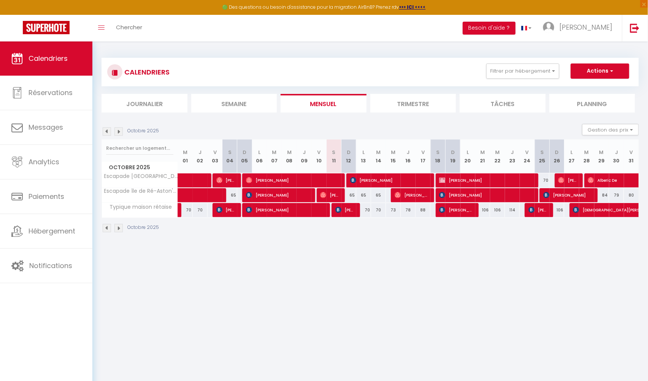
click at [571, 182] on span "[PERSON_NAME]" at bounding box center [569, 180] width 20 height 14
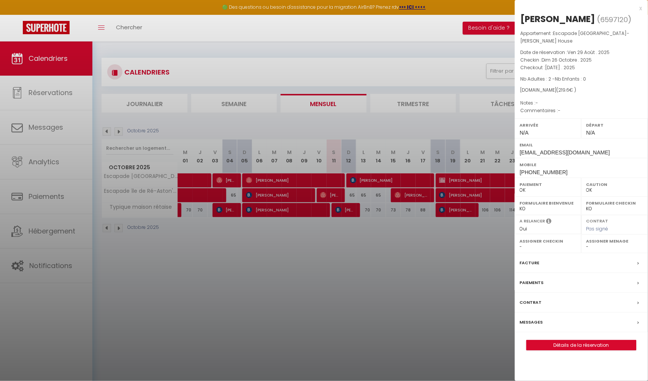
click at [565, 341] on link "Détails de la réservation" at bounding box center [582, 346] width 110 height 10
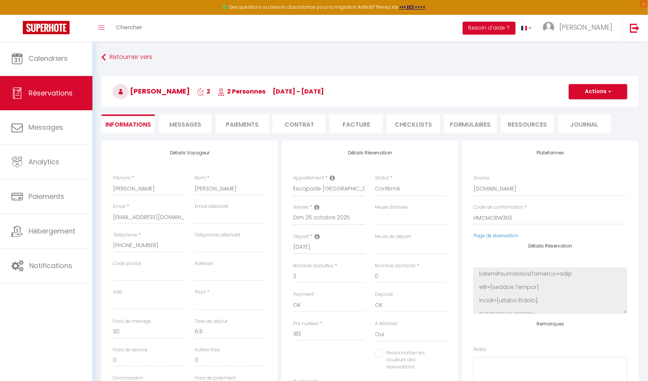
click at [188, 119] on li "Messages" at bounding box center [185, 124] width 53 height 19
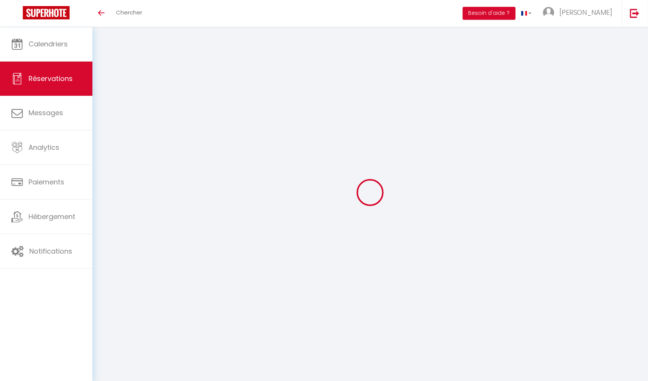
select select
checkbox input "false"
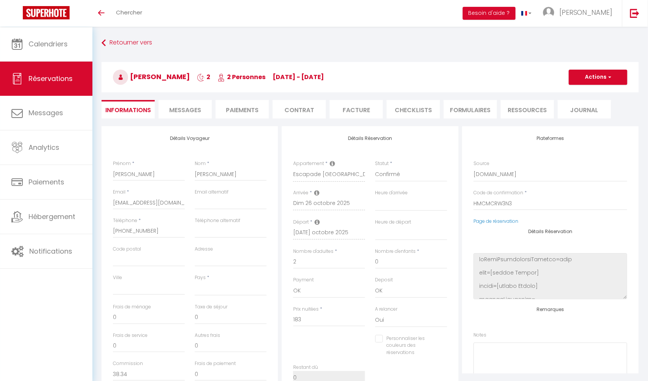
select select
checkbox input "false"
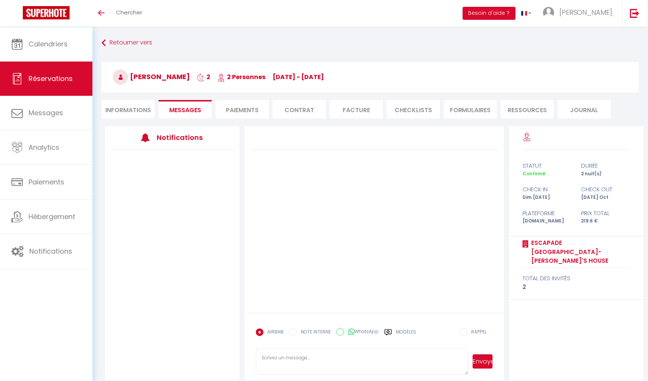
click at [145, 108] on li "Informations" at bounding box center [128, 109] width 53 height 19
select select
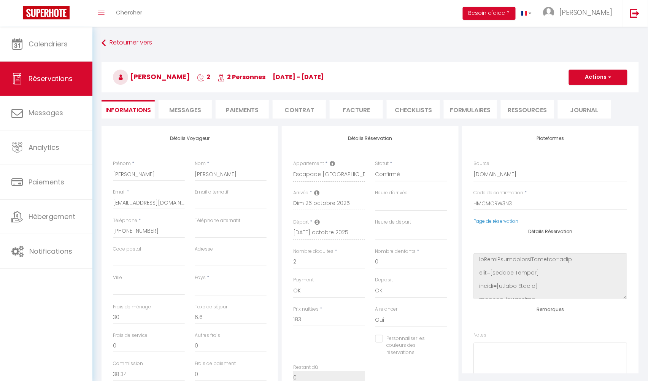
click at [172, 107] on span "Messages" at bounding box center [185, 110] width 32 height 9
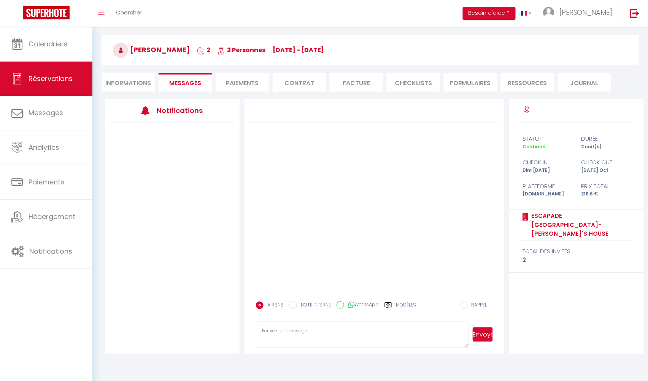
scroll to position [27, 0]
click at [298, 344] on textarea at bounding box center [362, 335] width 213 height 27
click at [234, 94] on div "Retourner vers Valérie Lantieri 2 2 Personnes Su 26 Oct - Tu 28 Oct Actions Enr…" at bounding box center [370, 55] width 547 height 90
click at [237, 85] on li "Paiements" at bounding box center [242, 82] width 53 height 19
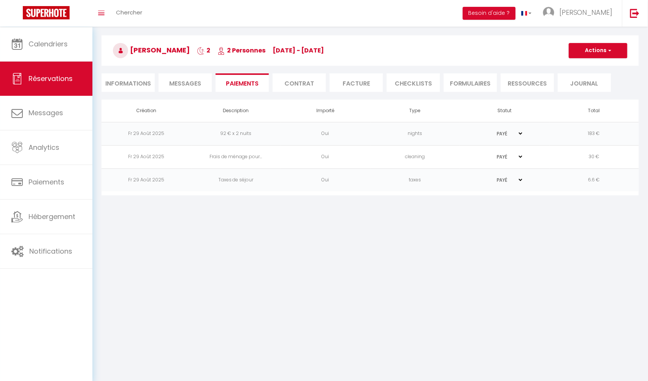
click at [157, 83] on ul "Informations Messages Paiements Contrat Facture CHECKLISTS FORMULAIRES Ressourc…" at bounding box center [371, 82] width 538 height 19
click at [147, 83] on li "Informations" at bounding box center [128, 82] width 53 height 19
select select
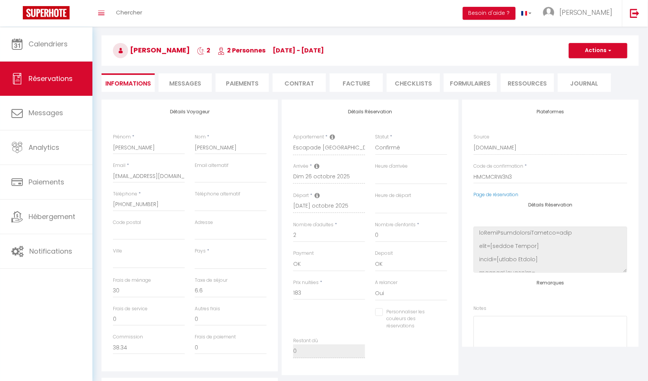
click at [173, 83] on span "Messages" at bounding box center [185, 83] width 32 height 9
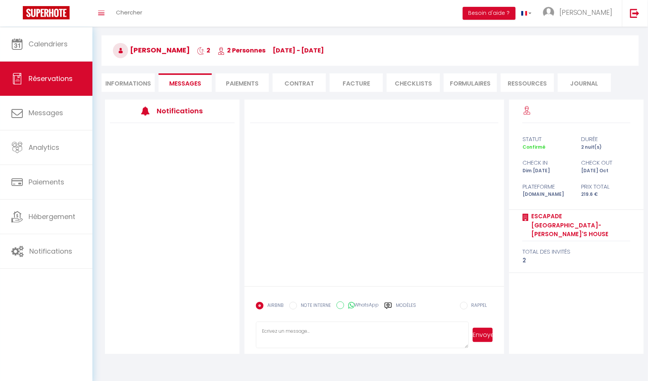
click at [55, 81] on span "Réservations" at bounding box center [51, 79] width 44 height 10
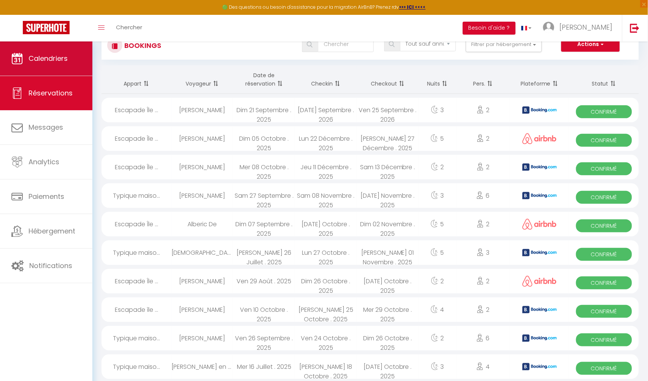
click at [41, 64] on link "Calendriers" at bounding box center [46, 58] width 92 height 34
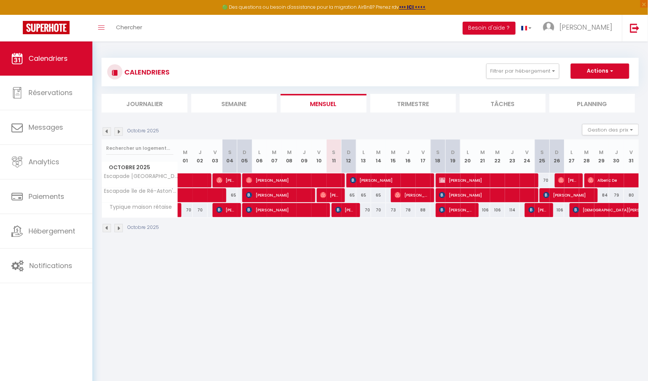
click at [598, 179] on span "Alberic De" at bounding box center [632, 180] width 88 height 14
select select "OK"
select select "0"
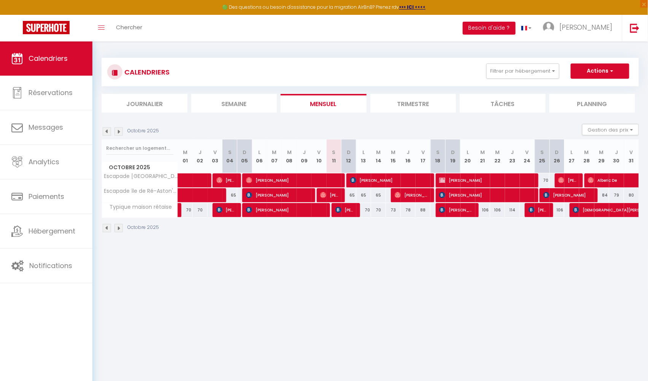
select select "1"
select select
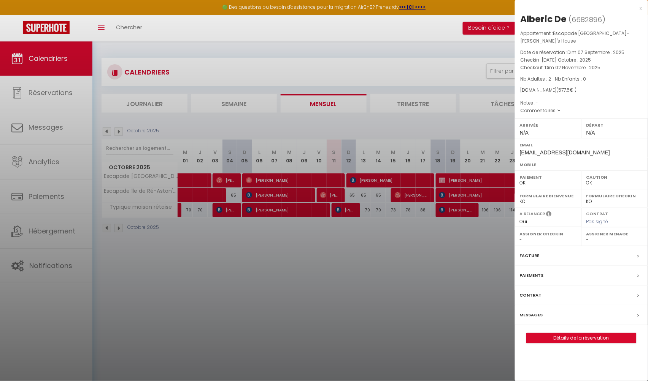
click at [578, 333] on link "Détails de la réservation" at bounding box center [582, 338] width 110 height 10
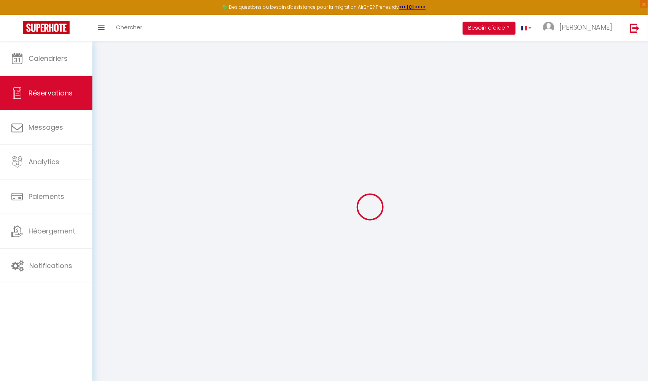
select select
checkbox input "false"
type textarea "isAutoTranslationEnabled=true user=[object Object] viewer=[object Object] heade…"
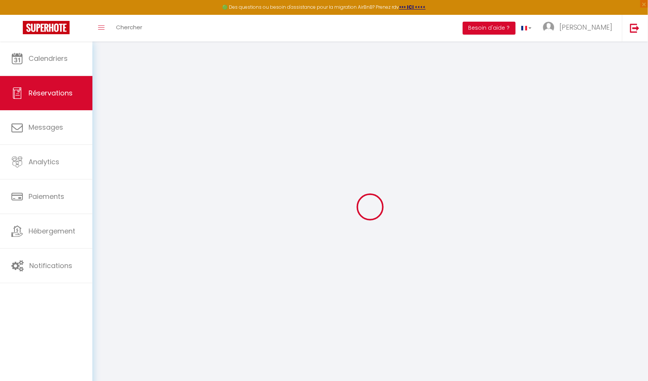
select select
checkbox input "false"
type textarea "isAutoTranslationEnabled=true user=[object Object] viewer=[object Object] heade…"
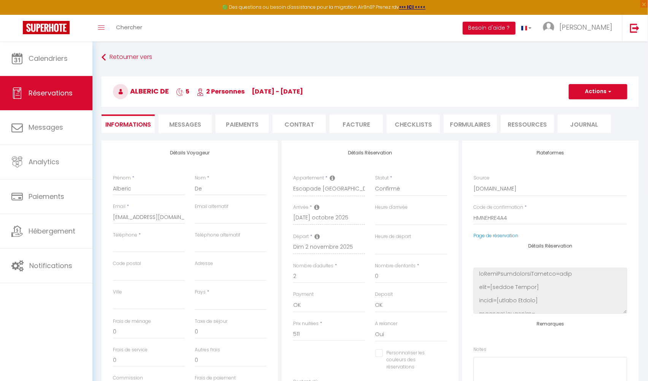
select select
type input "50"
type input "16.5"
select select
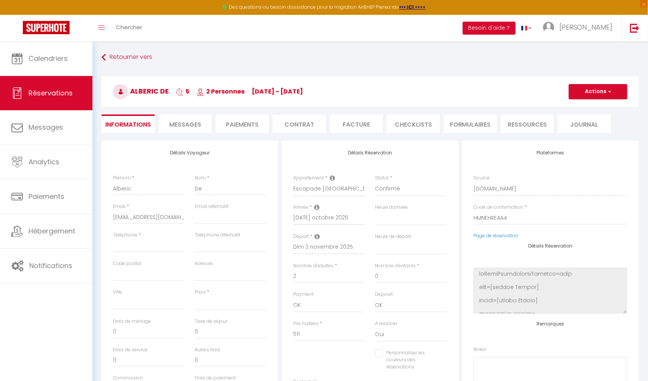
checkbox input "false"
type textarea "isAutoTranslationEnabled=true user=[object Object] viewer=[object Object] heade…"
select select
checkbox input "false"
type textarea "isAutoTranslationEnabled=true user=[object Object] viewer=[object Object] heade…"
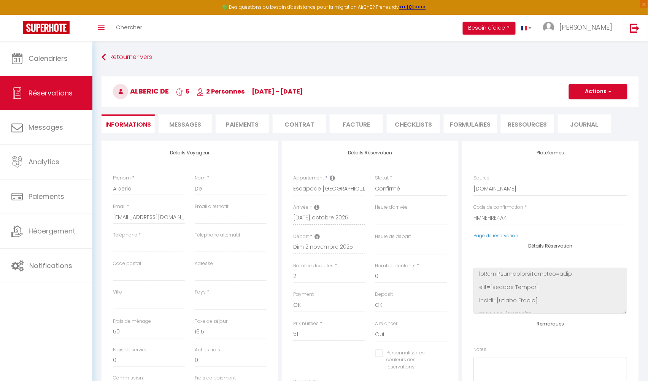
select select
click at [184, 122] on span "Messages" at bounding box center [185, 124] width 32 height 9
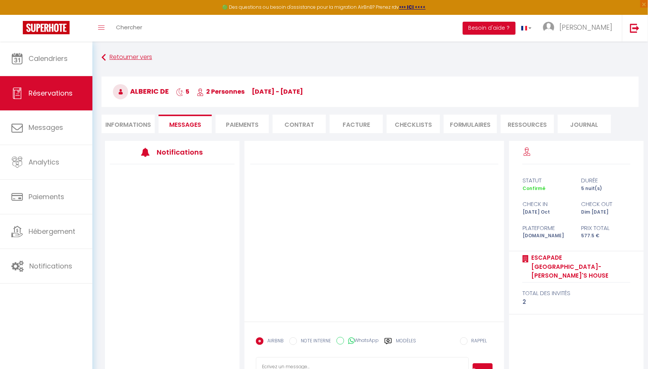
click at [106, 57] on link "Retourner vers" at bounding box center [371, 58] width 538 height 14
select select
type textarea "isAutoTranslationEnabled=true user=[object Object] viewer=[object Object] heade…"
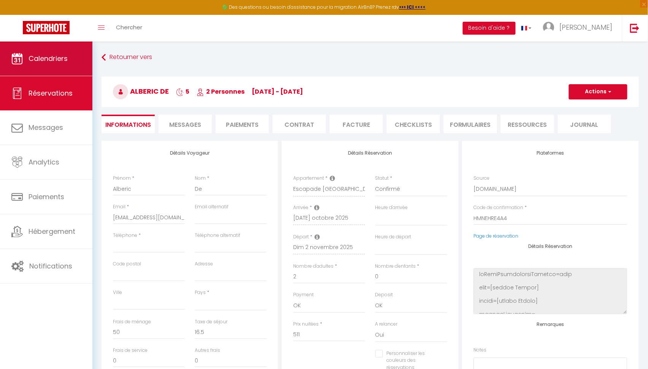
click at [45, 71] on link "Calendriers" at bounding box center [46, 58] width 92 height 34
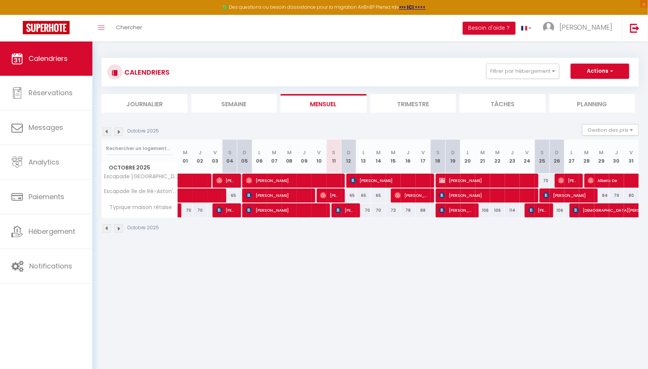
click at [418, 191] on span "[PERSON_NAME]" at bounding box center [412, 195] width 35 height 14
select select "OK"
select select "0"
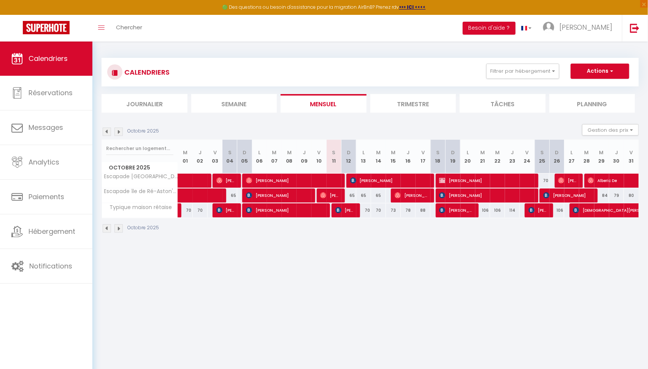
select select "1"
select select
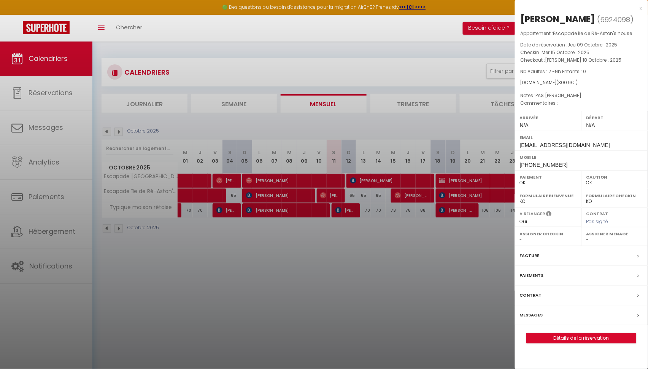
click at [552, 343] on link "Détails de la réservation" at bounding box center [582, 338] width 110 height 10
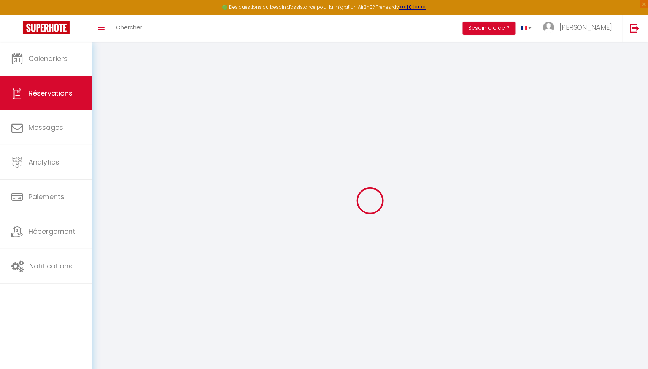
select select
checkbox input "false"
select select
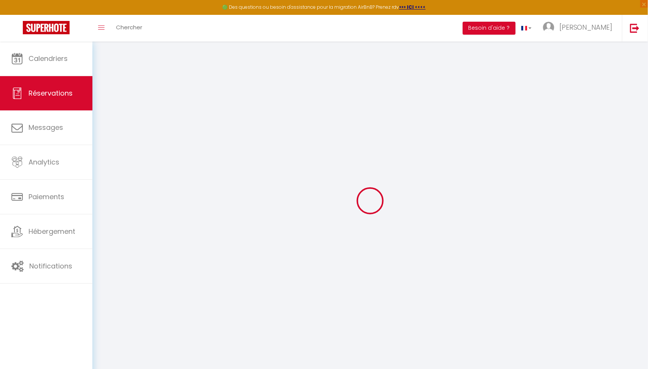
select select
checkbox input "false"
type textarea "PAS DE LINGE"
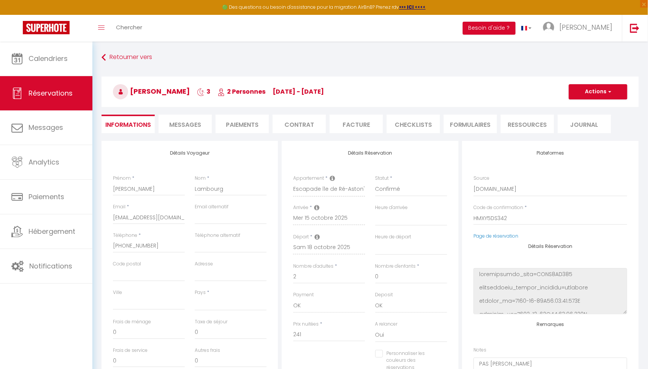
select select
type input "50"
type input "9.9"
select select
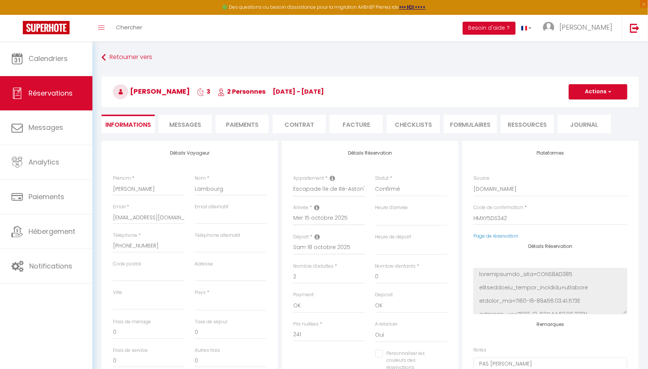
checkbox input "false"
select select
checkbox input "false"
select select
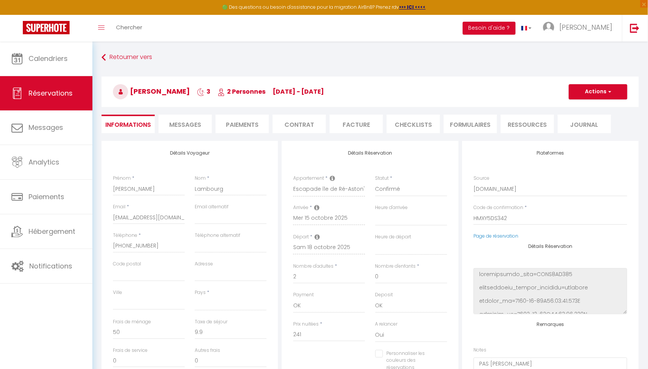
click at [186, 125] on span "Messages" at bounding box center [185, 124] width 32 height 9
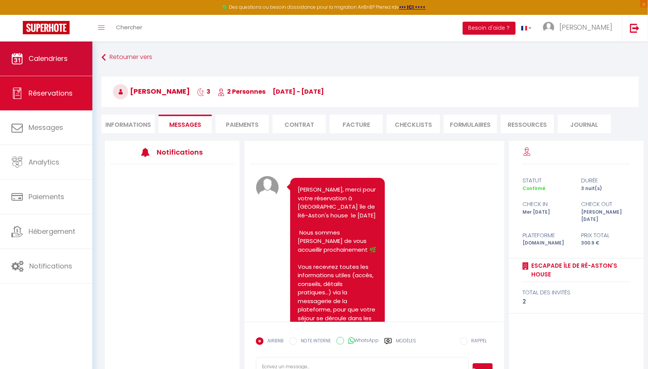
click at [74, 56] on link "Calendriers" at bounding box center [46, 58] width 92 height 34
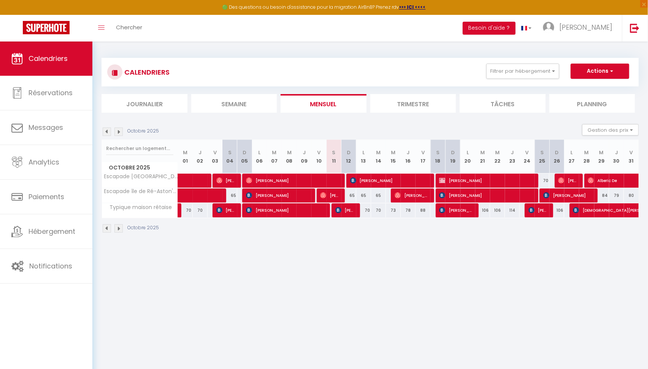
click at [607, 181] on span "Alberic De" at bounding box center [632, 180] width 88 height 14
select select "OK"
select select "0"
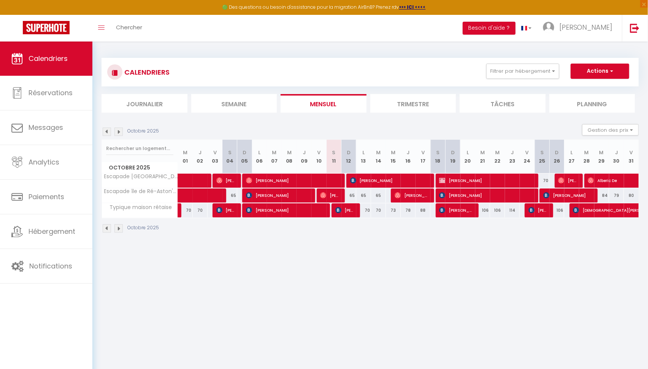
select select "1"
select select
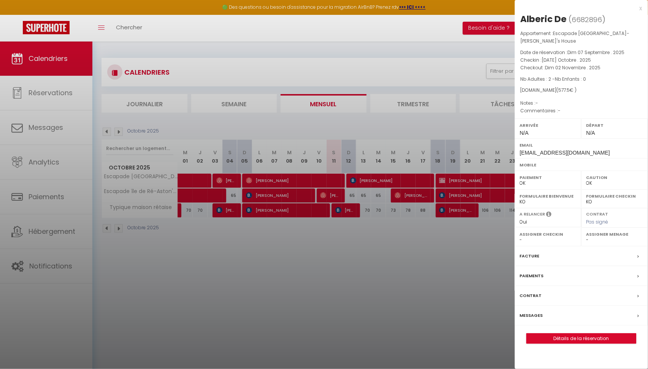
click at [551, 333] on link "Détails de la réservation" at bounding box center [582, 338] width 110 height 10
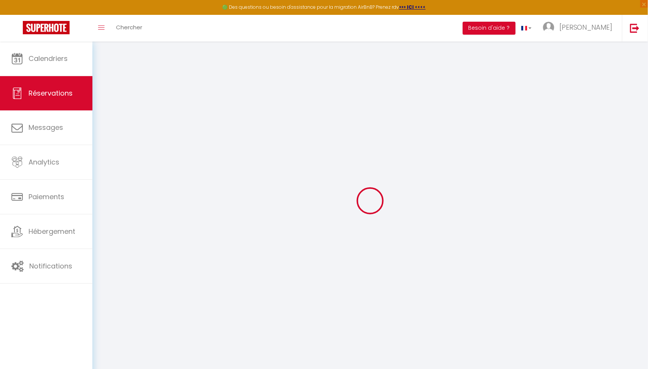
select select
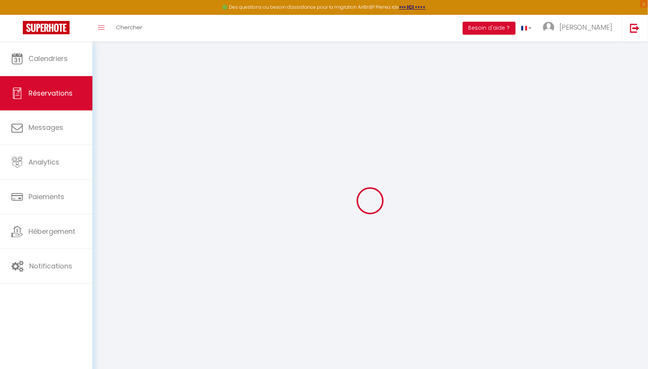
select select
checkbox input "false"
type input "Alberic"
type input "De"
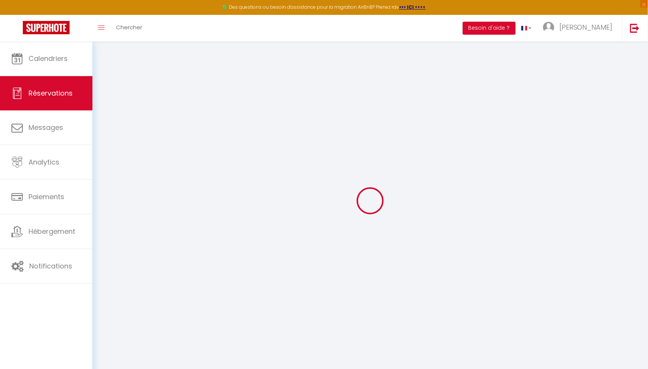
type input "hfglddkjnvyrv4n62tdwxzejbrgv@reply.superhote.com"
select select
type input "100.98"
select select "49502"
select select "1"
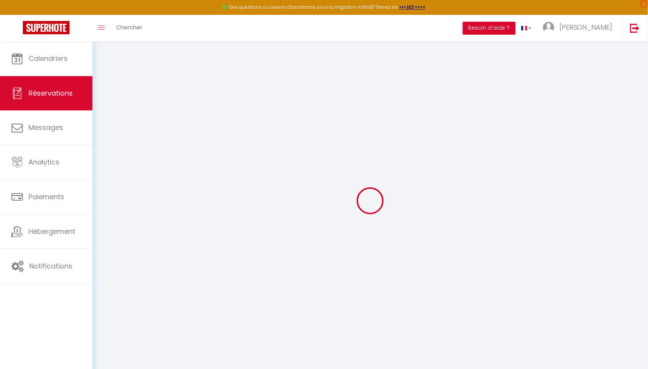
select select
type input "2"
select select "12"
select select
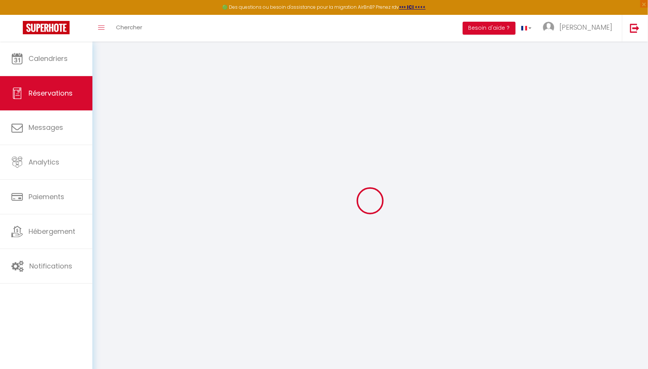
type input "511"
checkbox input "false"
type input "0"
select select "1"
type input "0"
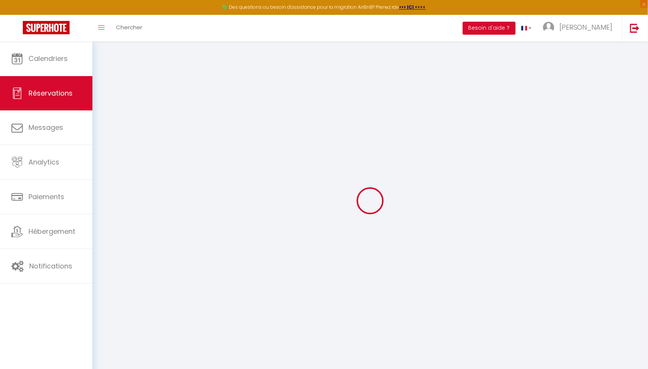
type input "0"
select select
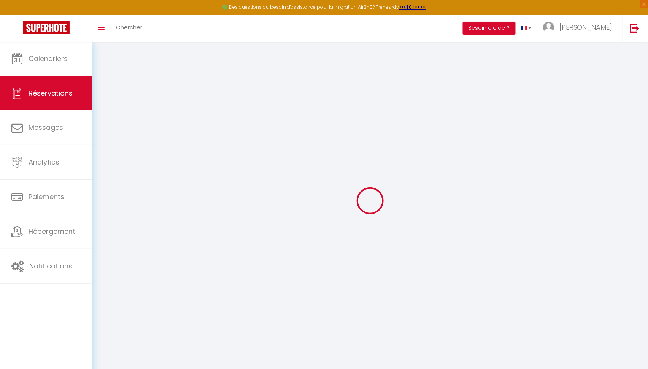
select select "15"
checkbox input "false"
type textarea "isAutoTranslationEnabled=true user=[object Object] viewer=[object Object] heade…"
select select
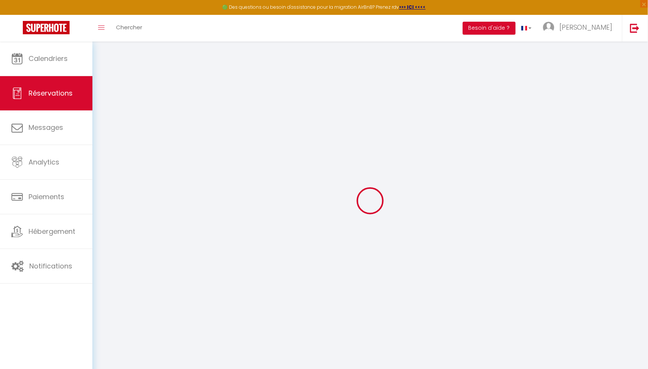
select select
checkbox input "false"
type textarea "isAutoTranslationEnabled=true user=[object Object] viewer=[object Object] heade…"
select select
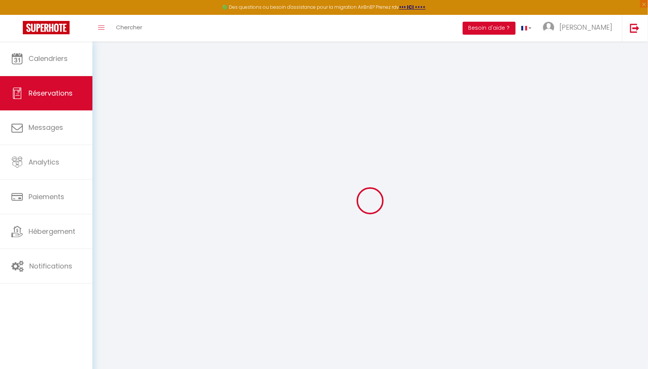
select select
checkbox input "false"
type textarea "isAutoTranslationEnabled=true user=[object Object] viewer=[object Object] heade…"
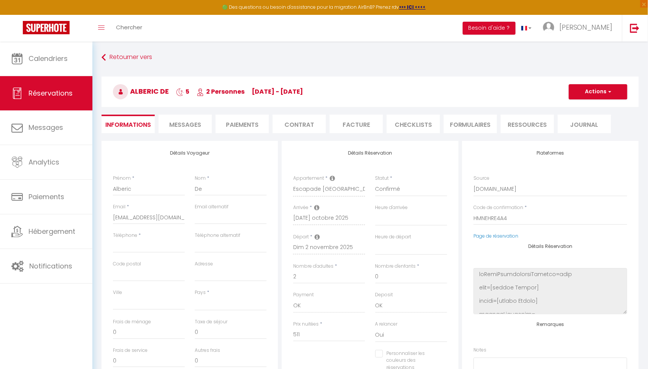
select select
checkbox input "false"
type textarea "isAutoTranslationEnabled=true user=[object Object] viewer=[object Object] heade…"
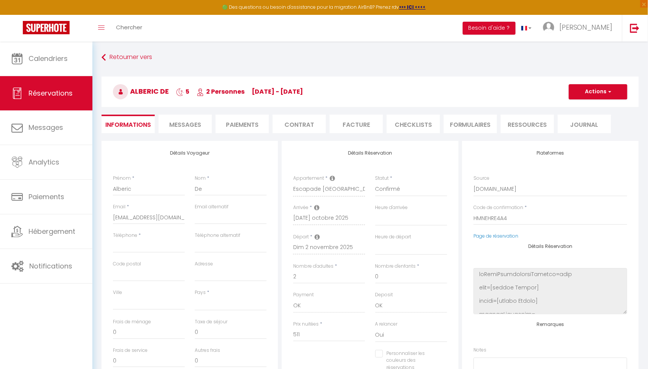
select select
type input "50"
type input "16.5"
select select
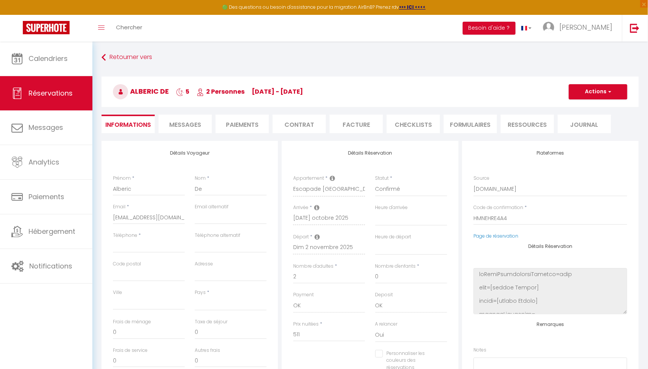
checkbox input "false"
type textarea "isAutoTranslationEnabled=true user=[object Object] viewer=[object Object] heade…"
select select
checkbox input "false"
type textarea "isAutoTranslationEnabled=true user=[object Object] viewer=[object Object] heade…"
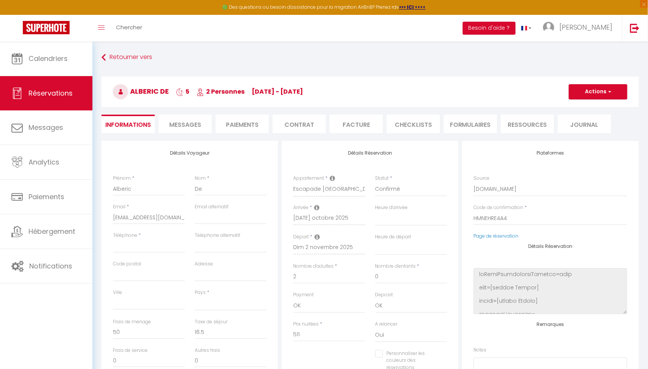
select select
click at [193, 118] on li "Messages" at bounding box center [185, 124] width 53 height 19
select select
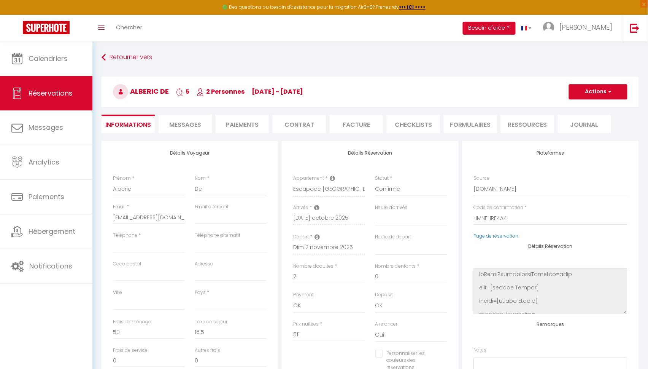
select select
type textarea "isAutoTranslationEnabled=true user=[object Object] viewer=[object Object] heade…"
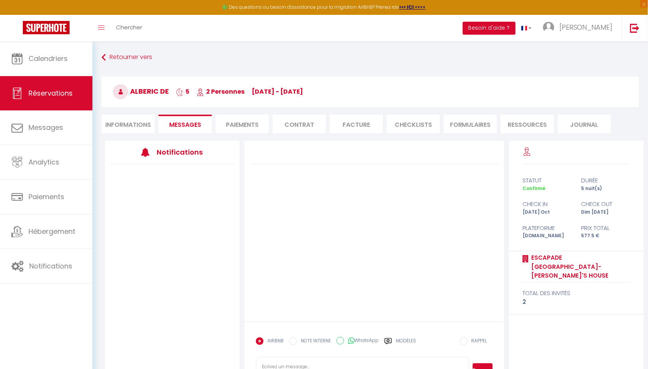
click at [136, 119] on li "Informations" at bounding box center [128, 124] width 53 height 19
select select
type textarea "isAutoTranslationEnabled=true user=[object Object] viewer=[object Object] heade…"
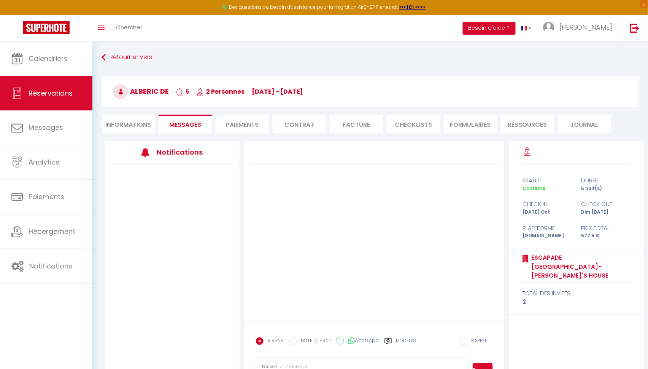
select select
type textarea "isAutoTranslationEnabled=true user=[object Object] viewer=[object Object] heade…"
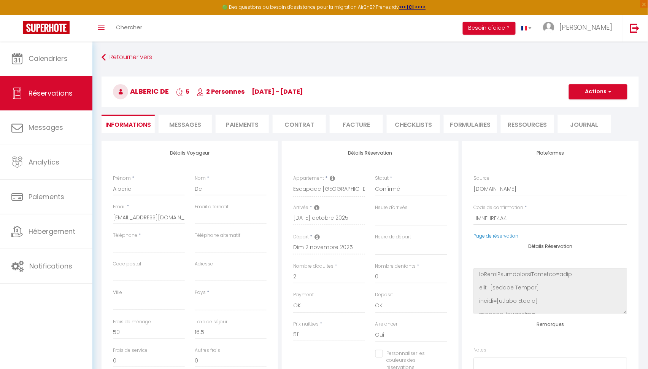
select select
type textarea "isAutoTranslationEnabled=true user=[object Object] viewer=[object Object] heade…"
checkbox input "false"
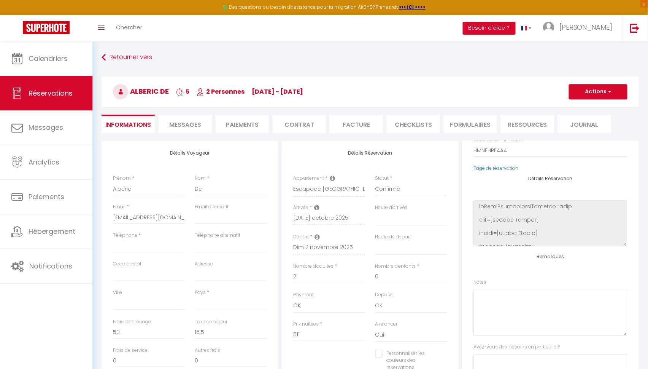
scroll to position [70, 0]
click at [503, 293] on textarea at bounding box center [551, 310] width 154 height 46
type textarea "p"
type textarea "PAS DE LI,GE"
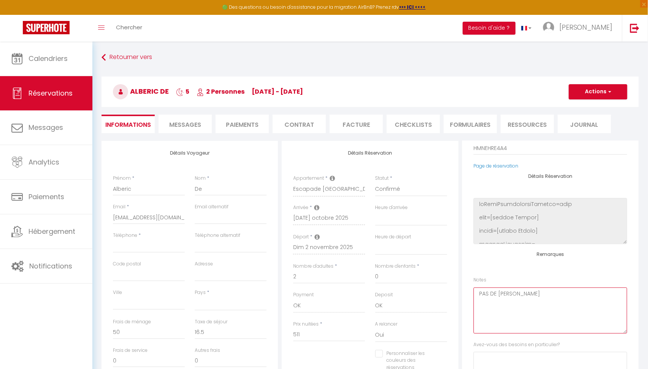
select select
type textarea "isAutoTranslationEnabled=true user=[object Object] viewer=[object Object] heade…"
checkbox input "false"
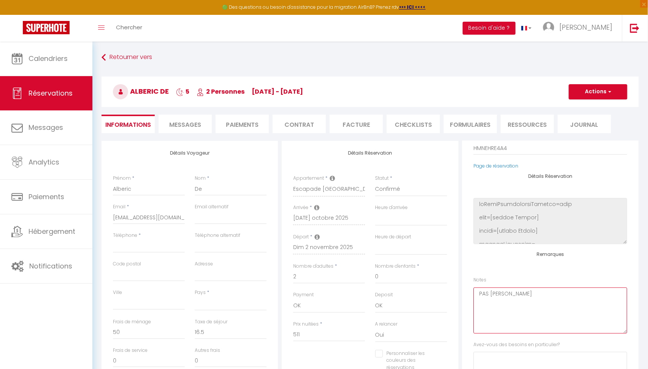
type textarea "PAS DE LINGE"
click at [608, 90] on span "button" at bounding box center [609, 91] width 5 height 7
click at [586, 105] on link "Enregistrer" at bounding box center [591, 108] width 60 height 10
select select
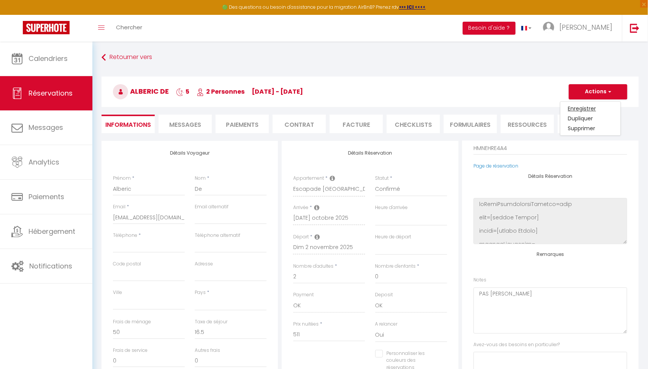
select select
type textarea "isAutoTranslationEnabled=true user=[object Object] viewer=[object Object] heade…"
checkbox input "false"
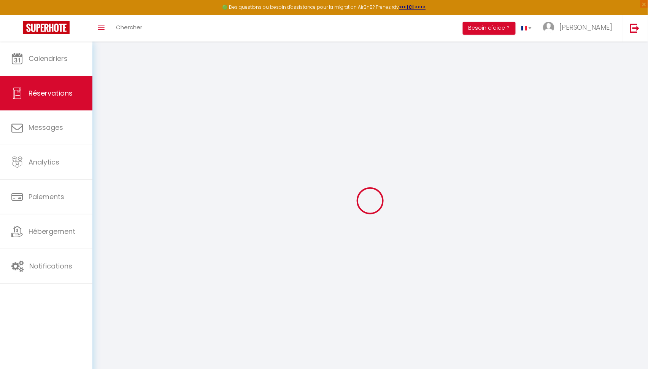
select select
type textarea "isAutoTranslationEnabled=true user=[object Object] viewer=[object Object] heade…"
checkbox input "false"
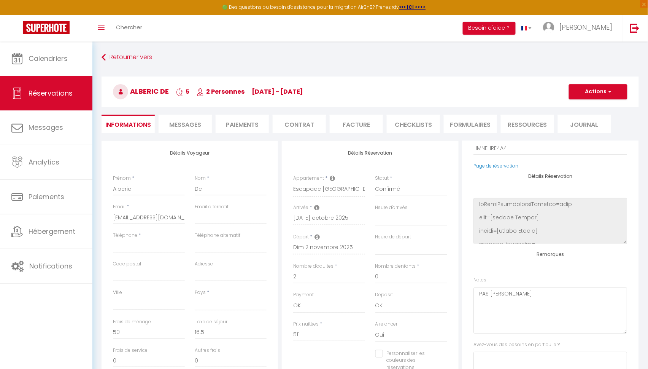
select select
type textarea "isAutoTranslationEnabled=true user=[object Object] viewer=[object Object] heade…"
checkbox input "false"
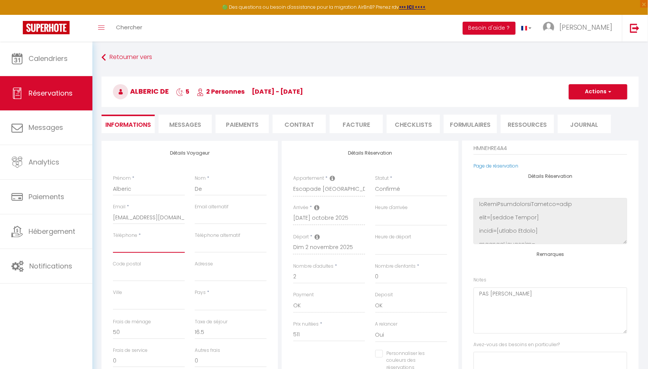
paste input "+32 486 91 18 20‬"
type input "+32 486 91 18 20‬"
select select
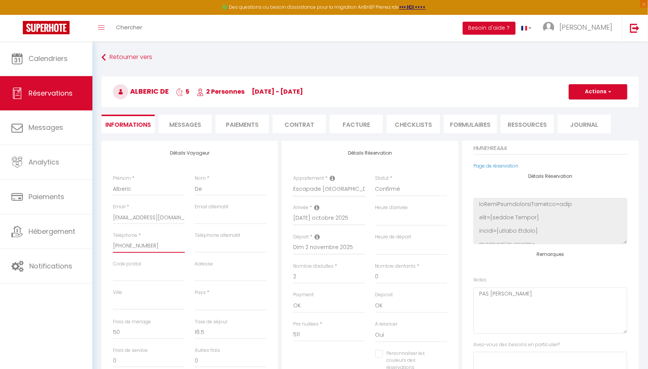
type textarea "isAutoTranslationEnabled=true user=[object Object] viewer=[object Object] heade…"
checkbox input "false"
type input "+32 486 91 18 20‬"
click at [584, 97] on button "Actions" at bounding box center [598, 91] width 59 height 15
click at [579, 106] on link "Enregistrer" at bounding box center [591, 108] width 60 height 10
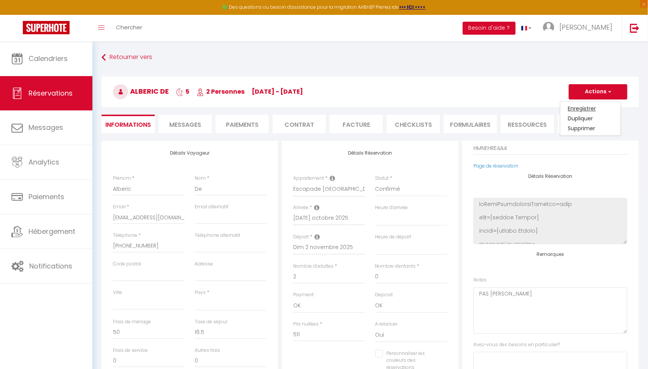
select select
type textarea "isAutoTranslationEnabled=true user=[object Object] viewer=[object Object] heade…"
checkbox input "false"
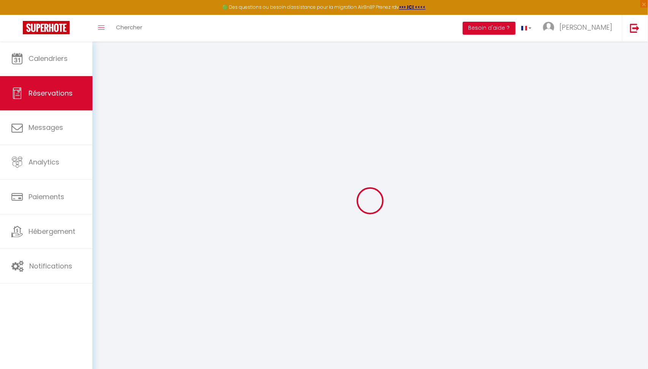
select select
type textarea "isAutoTranslationEnabled=true user=[object Object] viewer=[object Object] heade…"
checkbox input "false"
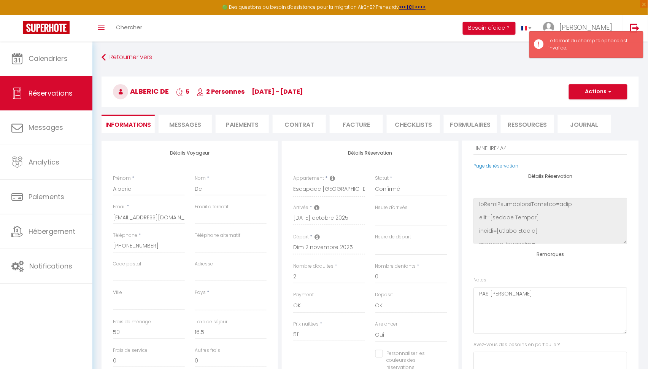
click at [183, 122] on span "Messages" at bounding box center [185, 124] width 32 height 9
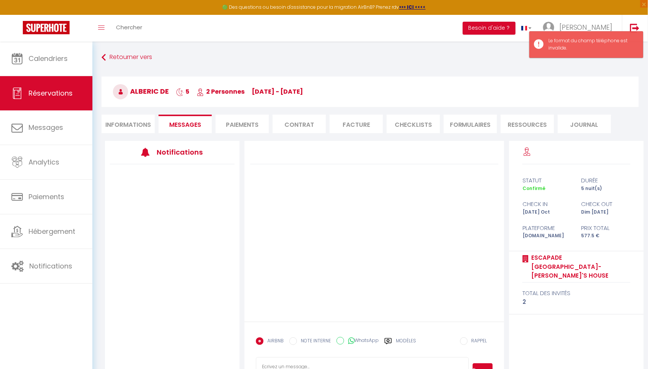
click at [183, 122] on span "Messages" at bounding box center [185, 124] width 32 height 9
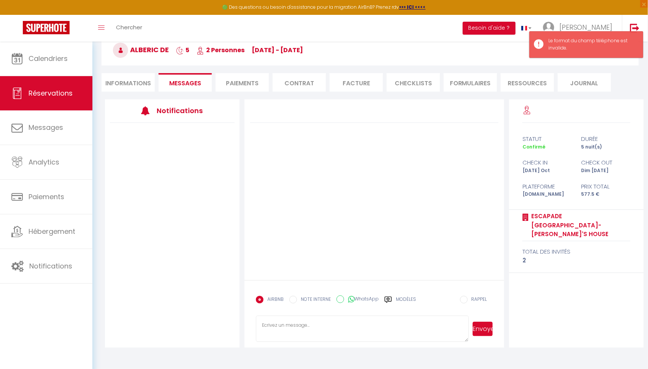
scroll to position [41, 0]
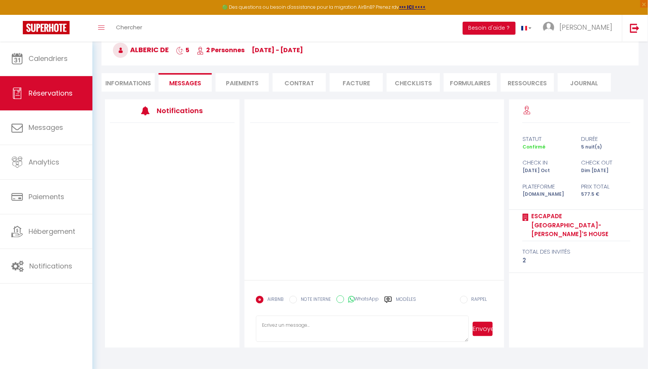
click at [138, 85] on li "Informations" at bounding box center [128, 82] width 53 height 19
select select
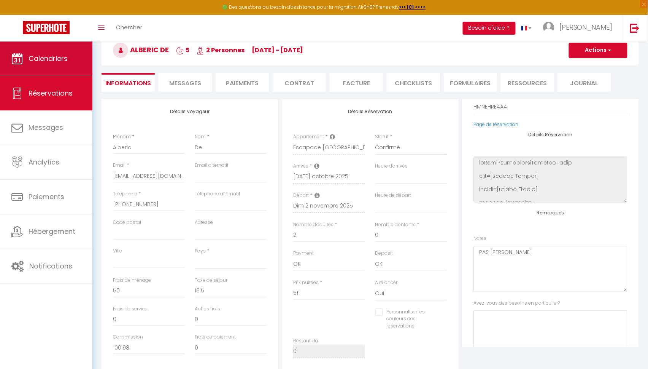
click at [45, 55] on span "Calendriers" at bounding box center [48, 59] width 39 height 10
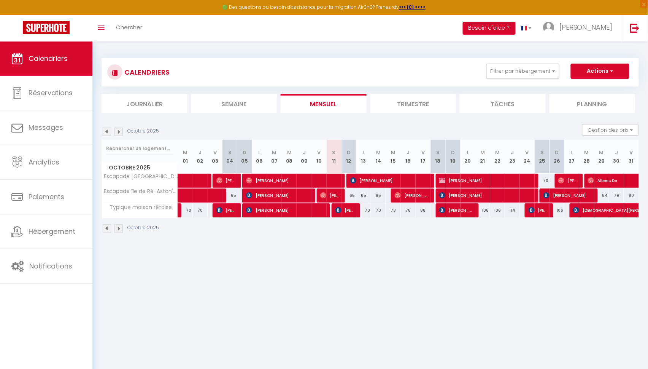
click at [118, 131] on img at bounding box center [119, 131] width 8 height 8
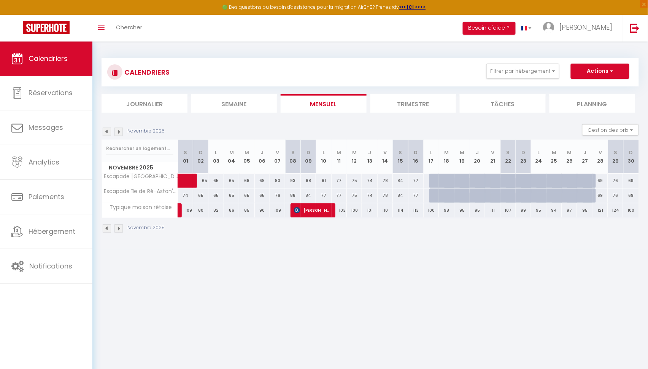
click at [118, 131] on img at bounding box center [119, 131] width 8 height 8
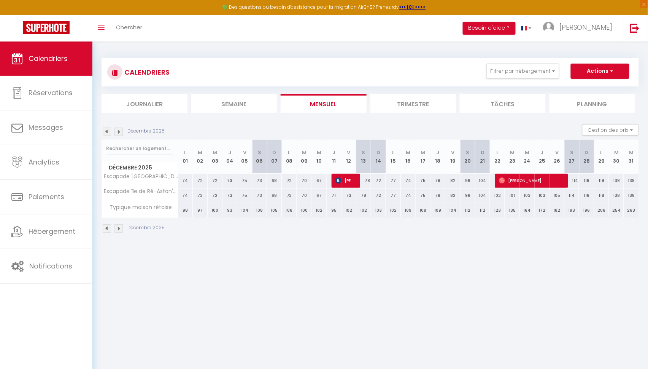
click at [530, 184] on span "Denis Travers" at bounding box center [531, 180] width 64 height 14
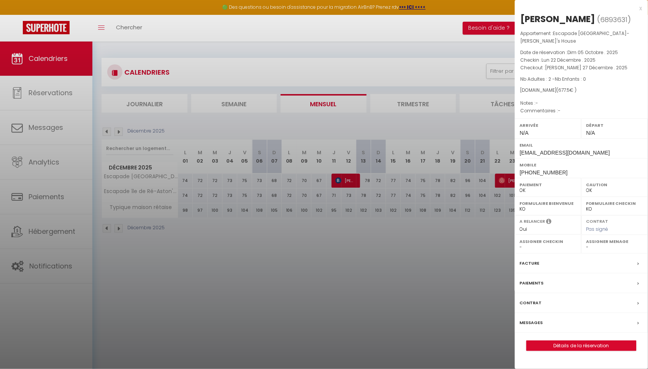
click at [581, 341] on link "Détails de la réservation" at bounding box center [582, 346] width 110 height 10
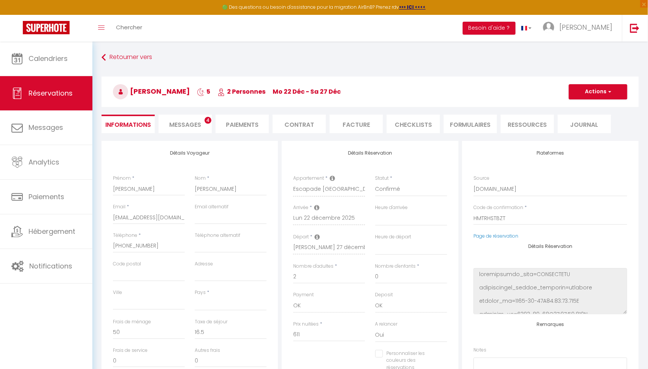
click at [188, 119] on li "Messages 4" at bounding box center [185, 124] width 53 height 19
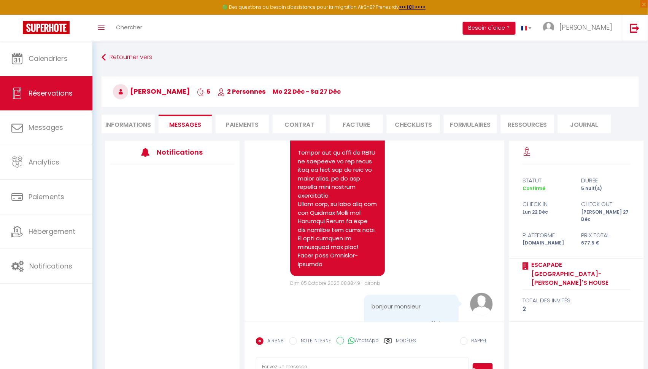
scroll to position [1191, 0]
click at [121, 131] on li "Informations" at bounding box center [128, 124] width 53 height 19
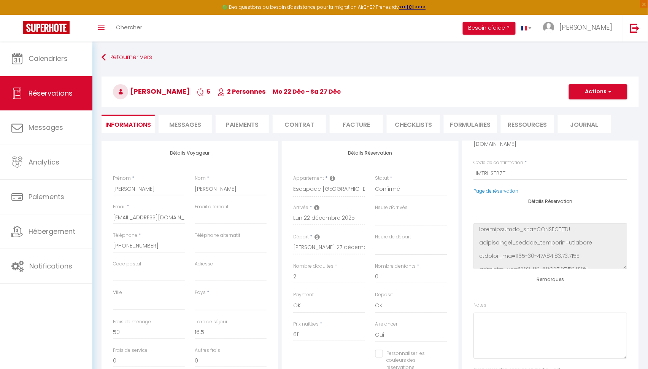
scroll to position [62, 0]
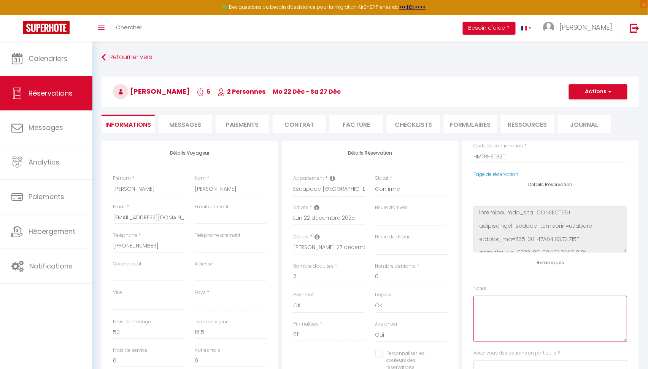
click at [506, 315] on textarea at bounding box center [551, 319] width 154 height 46
click at [600, 79] on h3 "Denis Travers 5 2 Personnes Mo 22 Déc - Sa 27 Déc" at bounding box center [371, 91] width 538 height 30
click at [591, 89] on button "Actions" at bounding box center [598, 91] width 59 height 15
click at [578, 108] on link "Enregistrer" at bounding box center [591, 108] width 60 height 10
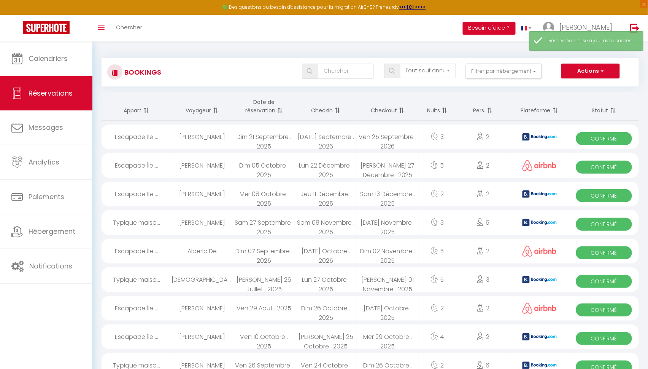
click at [59, 35] on link at bounding box center [46, 28] width 92 height 27
